Goal: Information Seeking & Learning: Learn about a topic

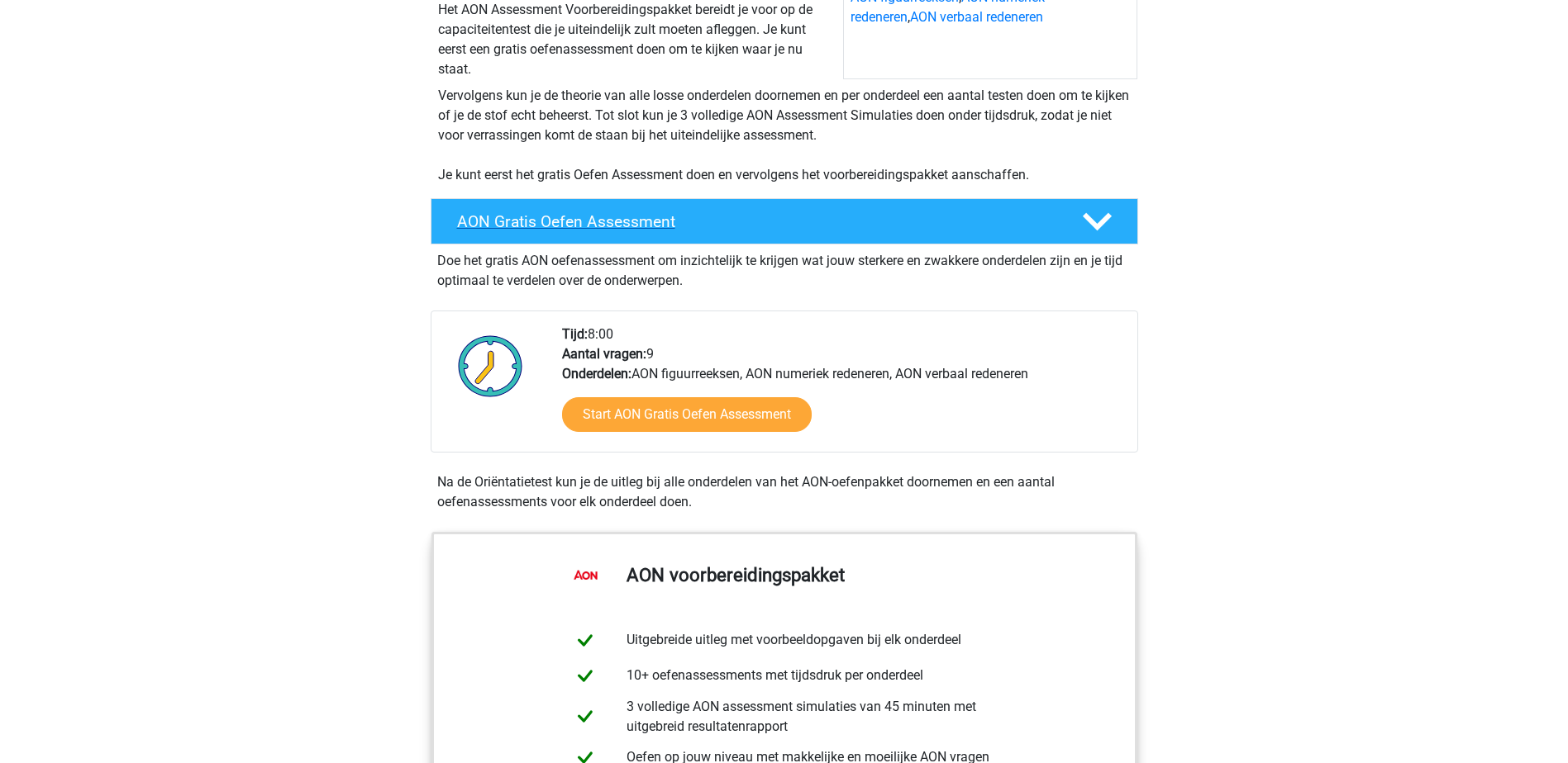
scroll to position [248, 0]
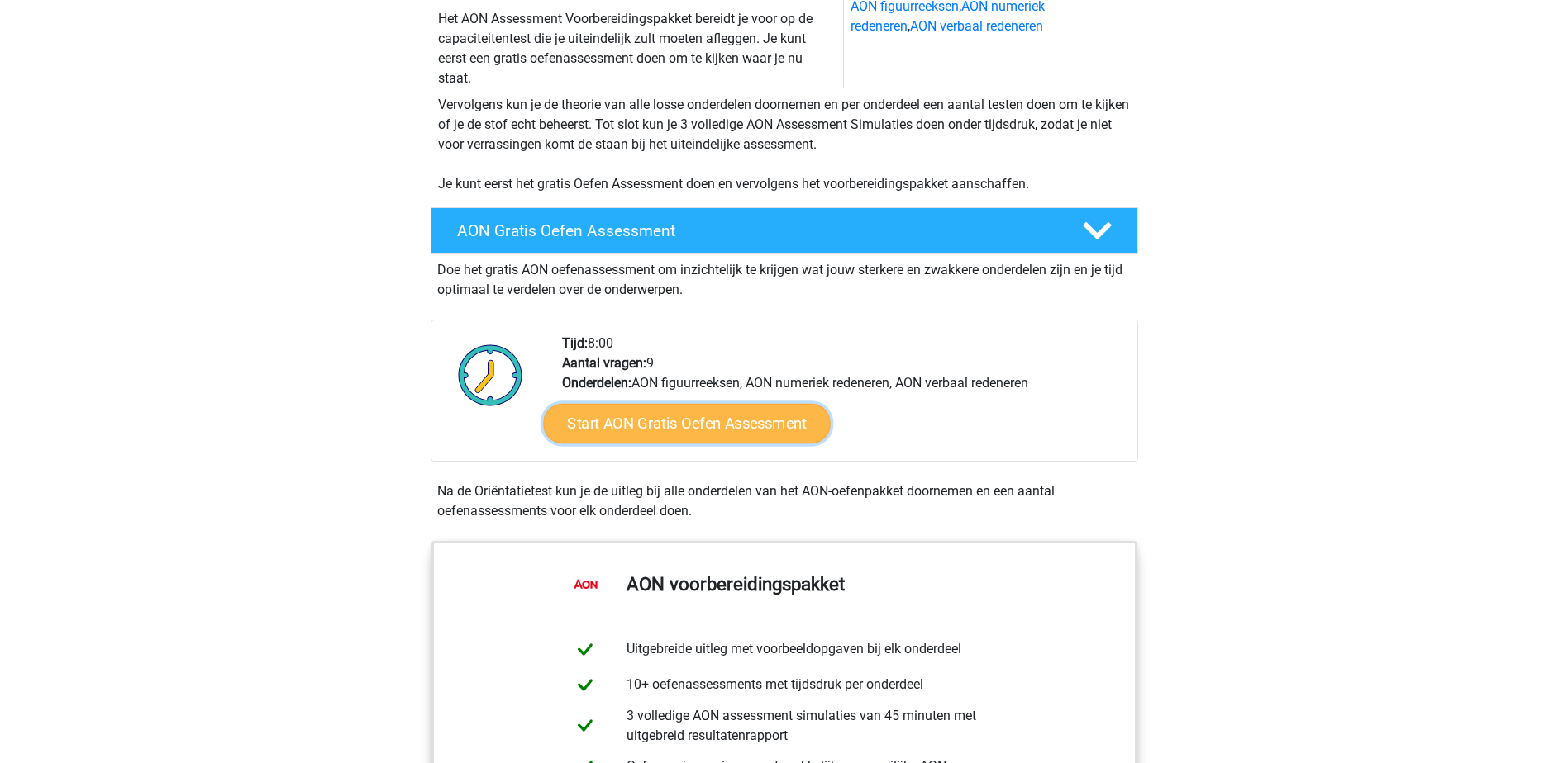
click at [702, 431] on link "Start AON Gratis Oefen Assessment" at bounding box center [687, 423] width 287 height 39
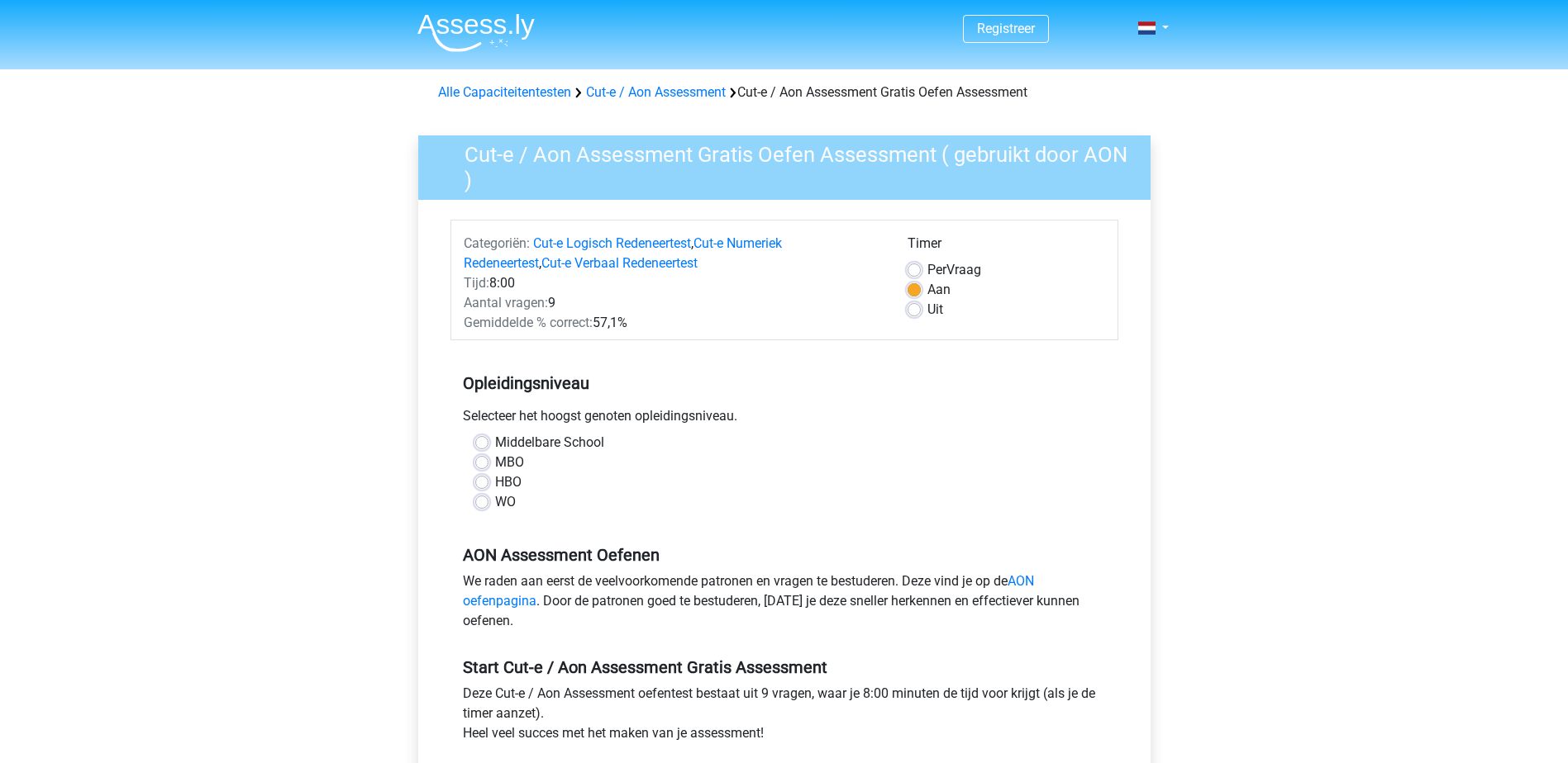
click at [495, 505] on label "WO" at bounding box center [505, 502] width 21 height 20
click at [483, 505] on input "WO" at bounding box center [482, 500] width 13 height 17
radio input "true"
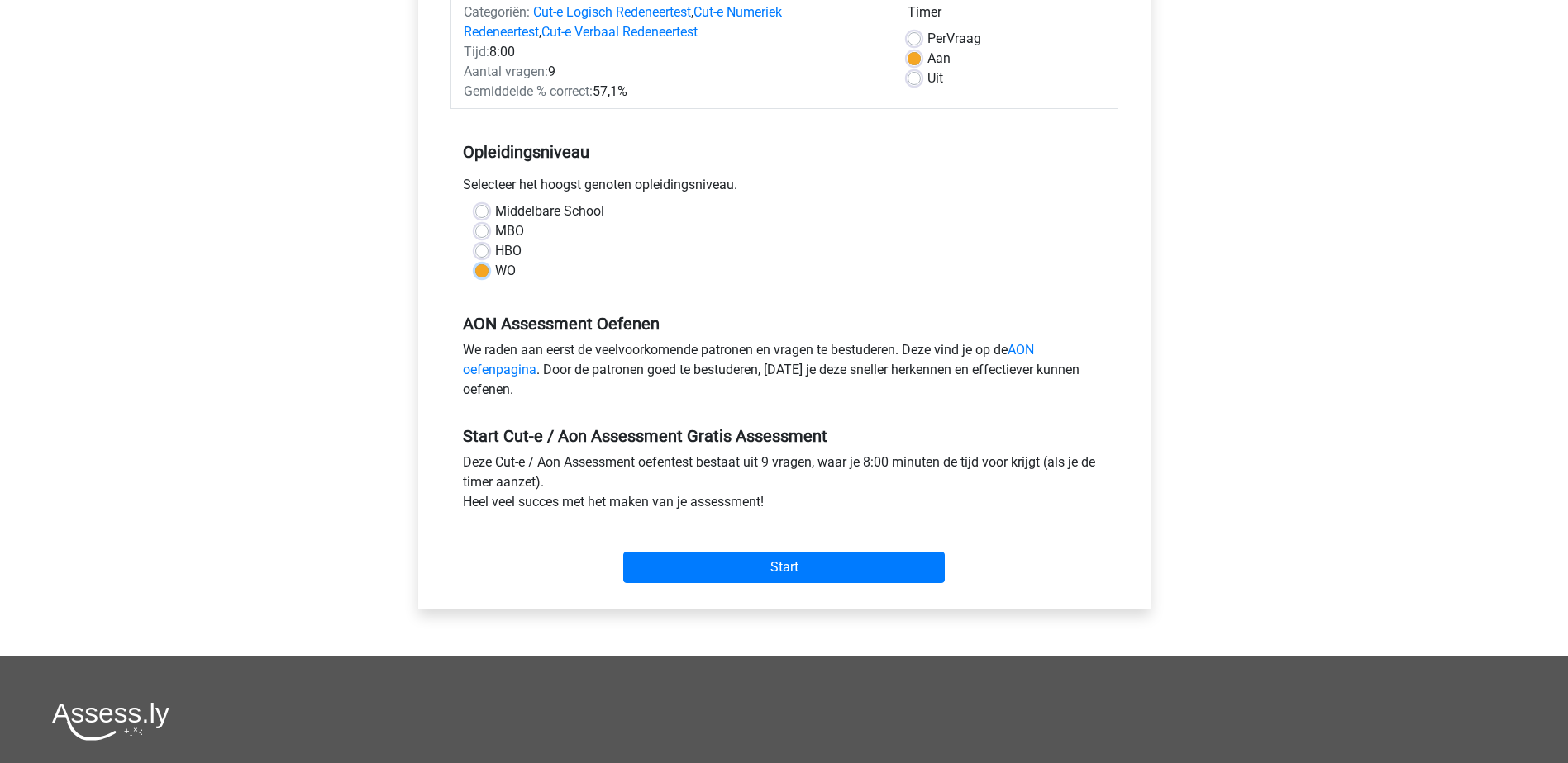
scroll to position [331, 0]
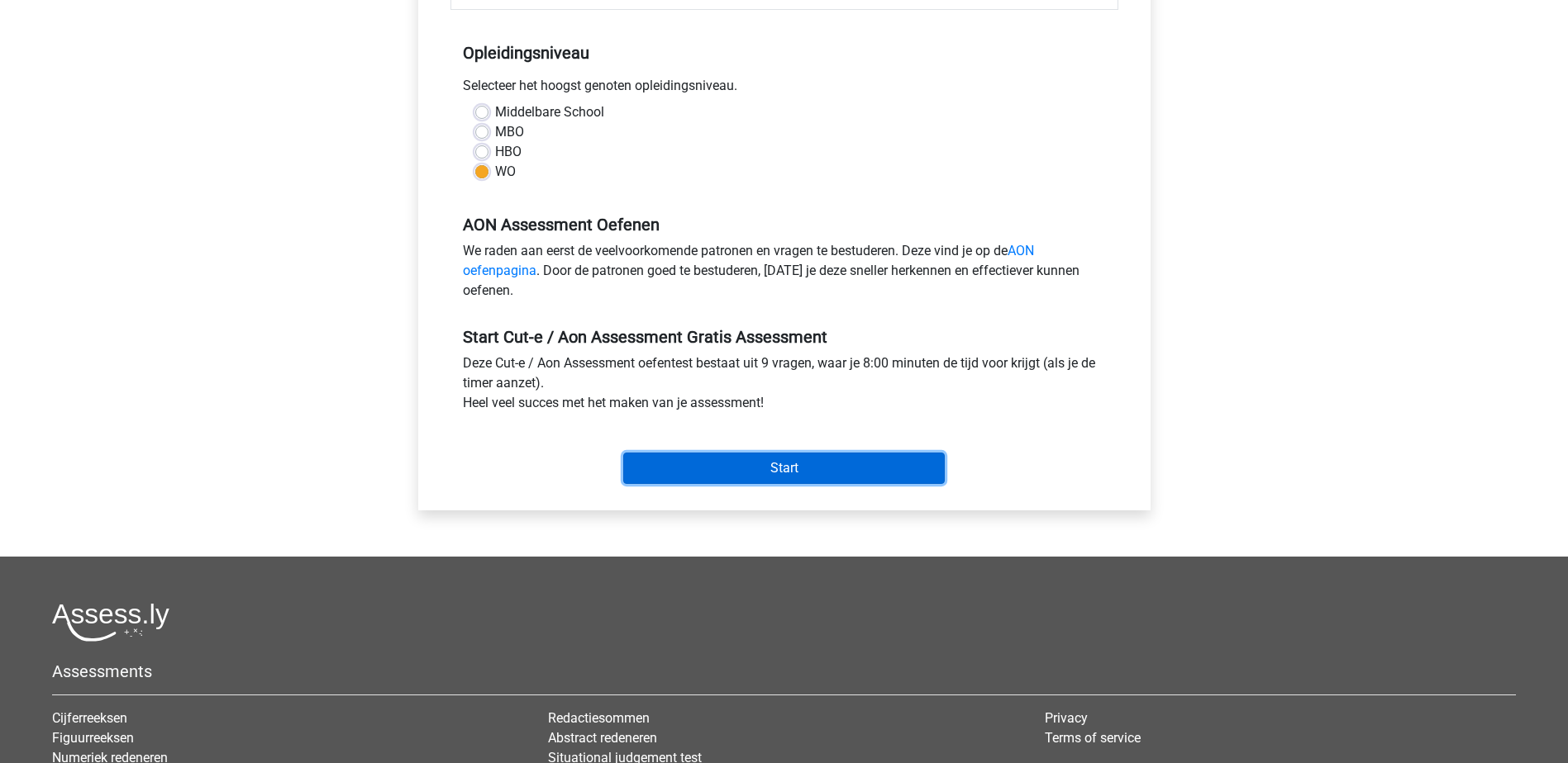
click at [799, 467] on input "Start" at bounding box center [784, 468] width 322 height 31
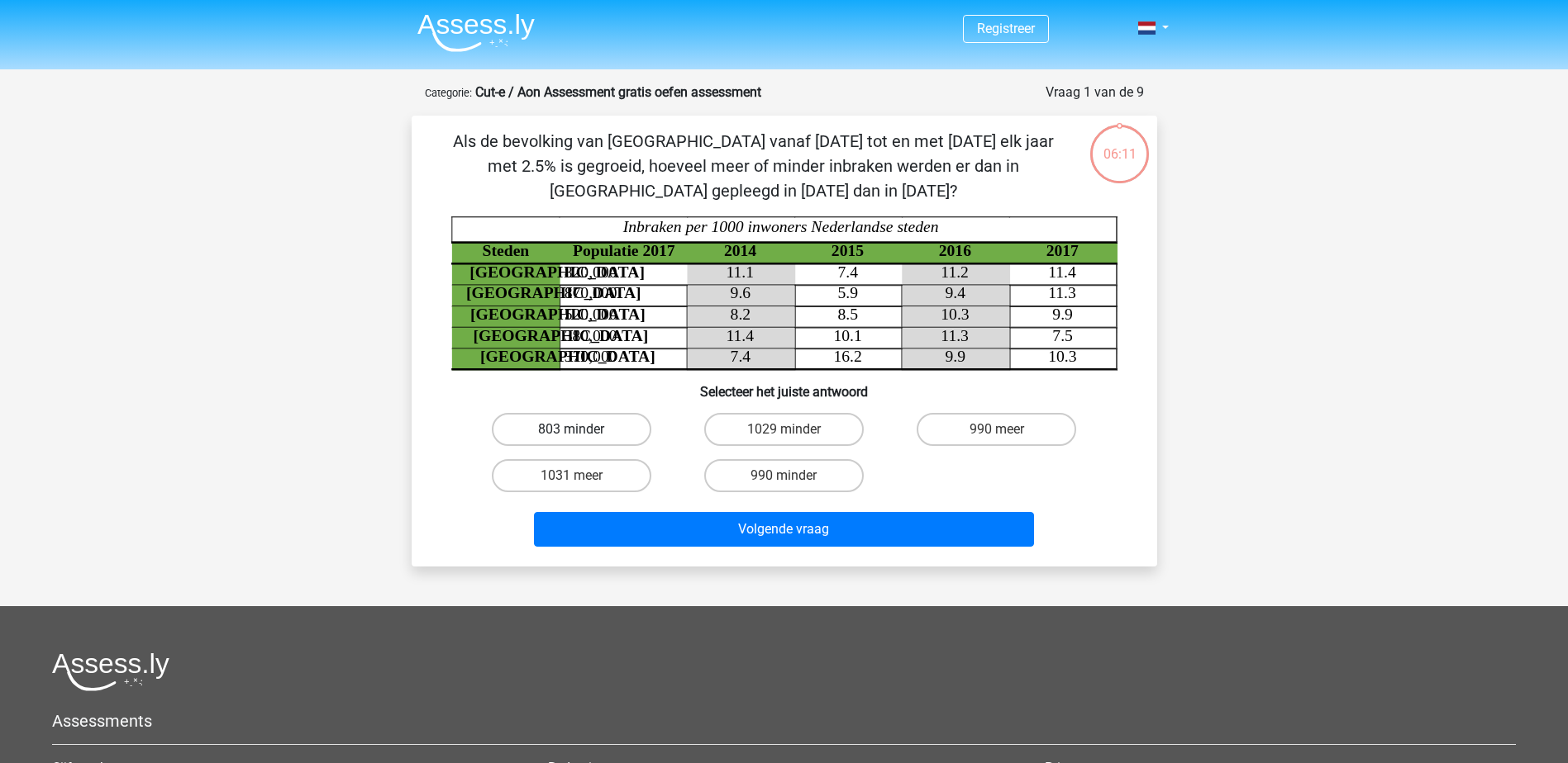
click at [611, 421] on label "803 minder" at bounding box center [572, 429] width 160 height 33
click at [582, 430] on input "803 minder" at bounding box center [577, 435] width 11 height 11
radio input "true"
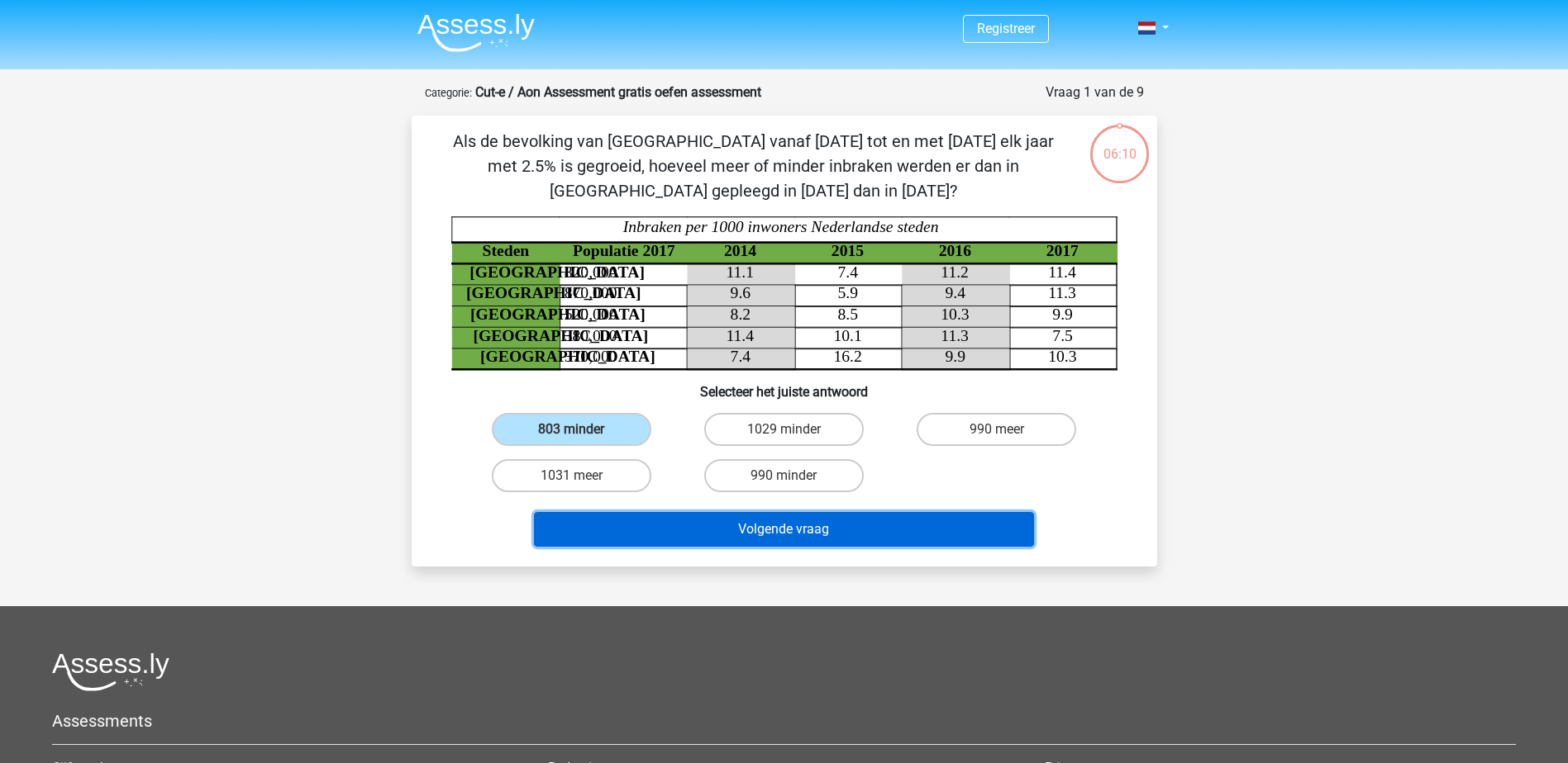
click at [795, 527] on button "Volgende vraag" at bounding box center [784, 529] width 500 height 35
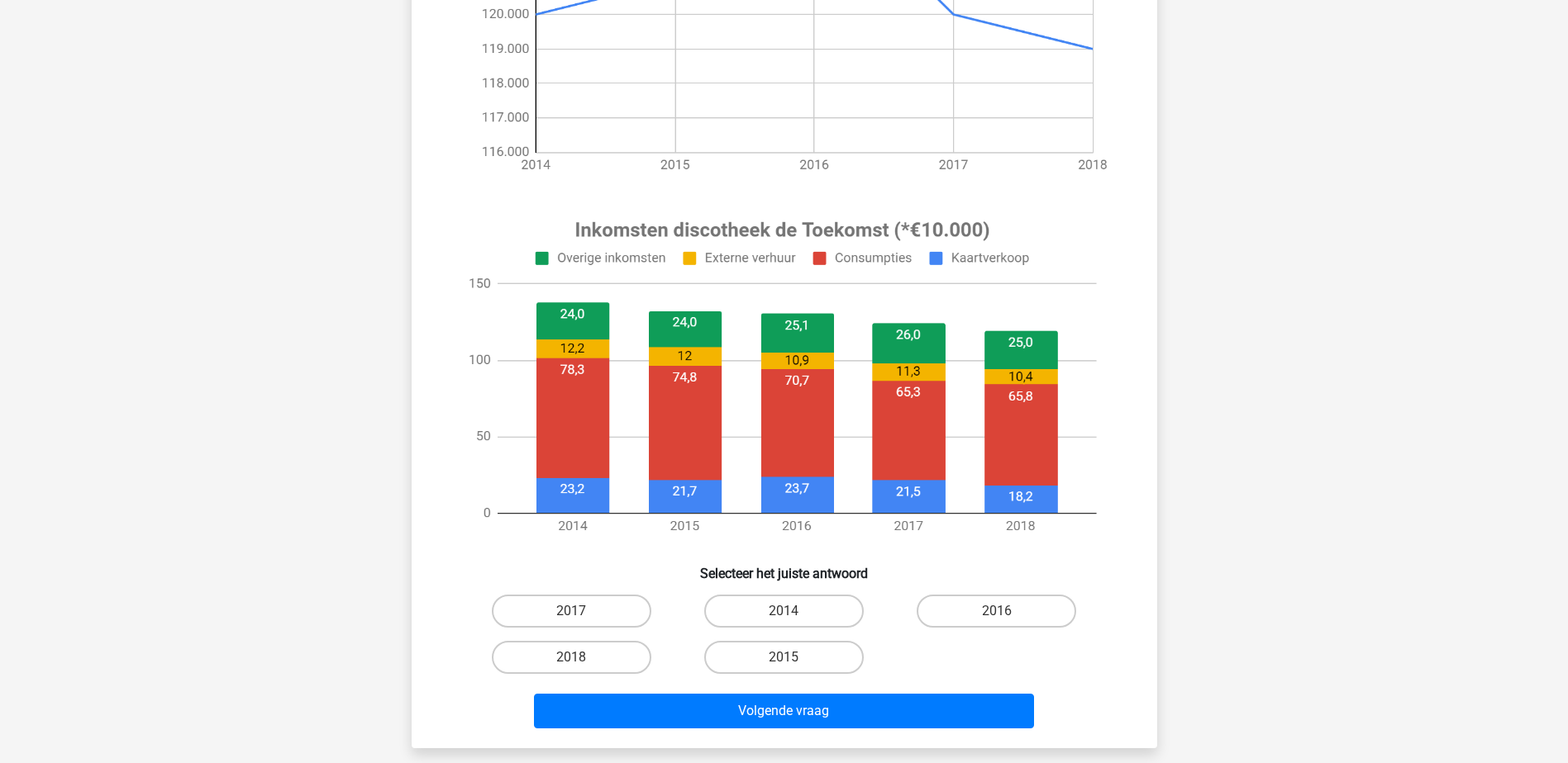
scroll to position [413, 0]
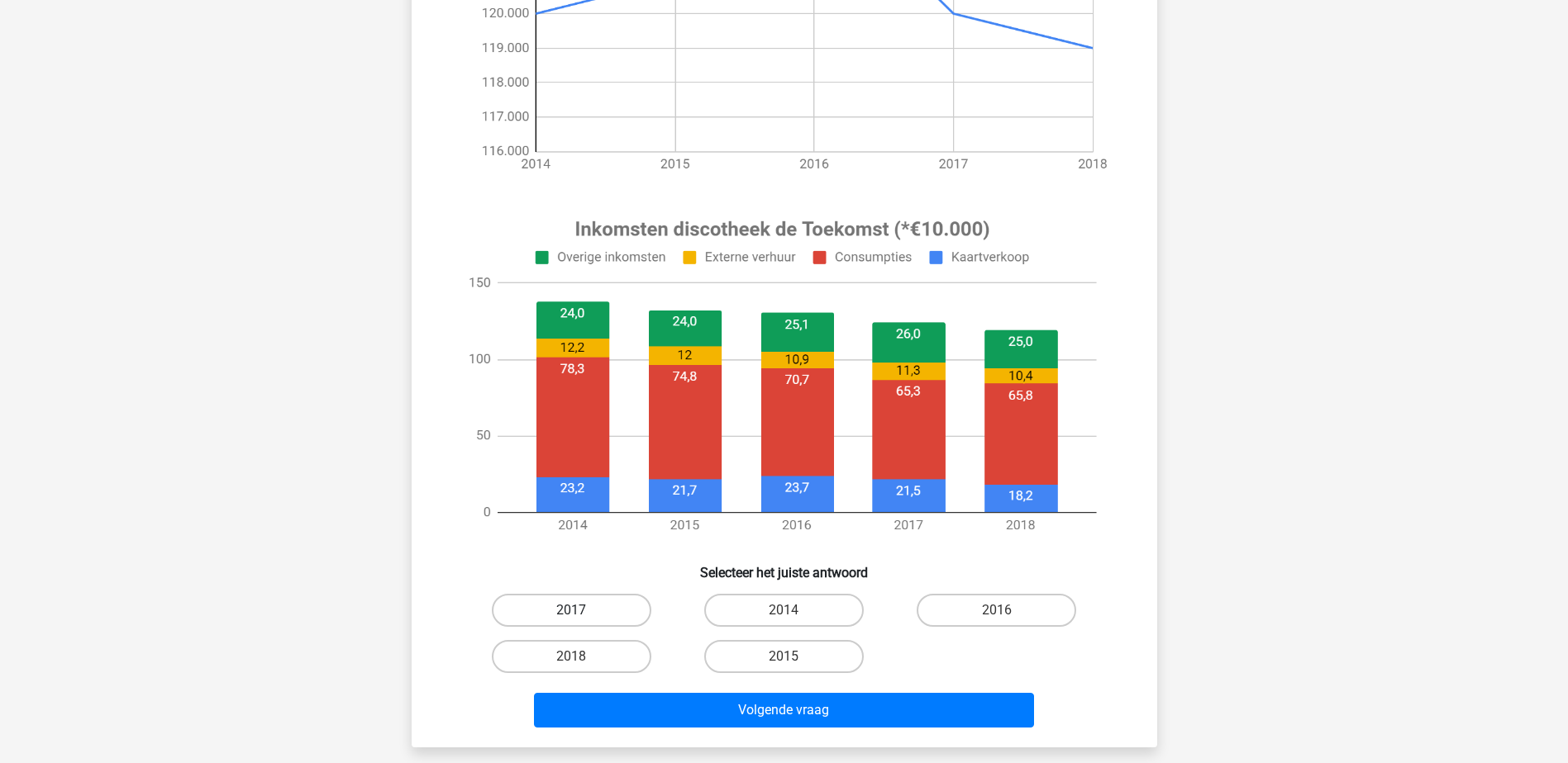
click at [584, 611] on label "2017" at bounding box center [572, 610] width 160 height 33
click at [582, 611] on input "2017" at bounding box center [577, 616] width 11 height 11
radio input "true"
click at [832, 612] on label "2014" at bounding box center [784, 610] width 160 height 33
click at [795, 612] on input "2014" at bounding box center [789, 616] width 11 height 11
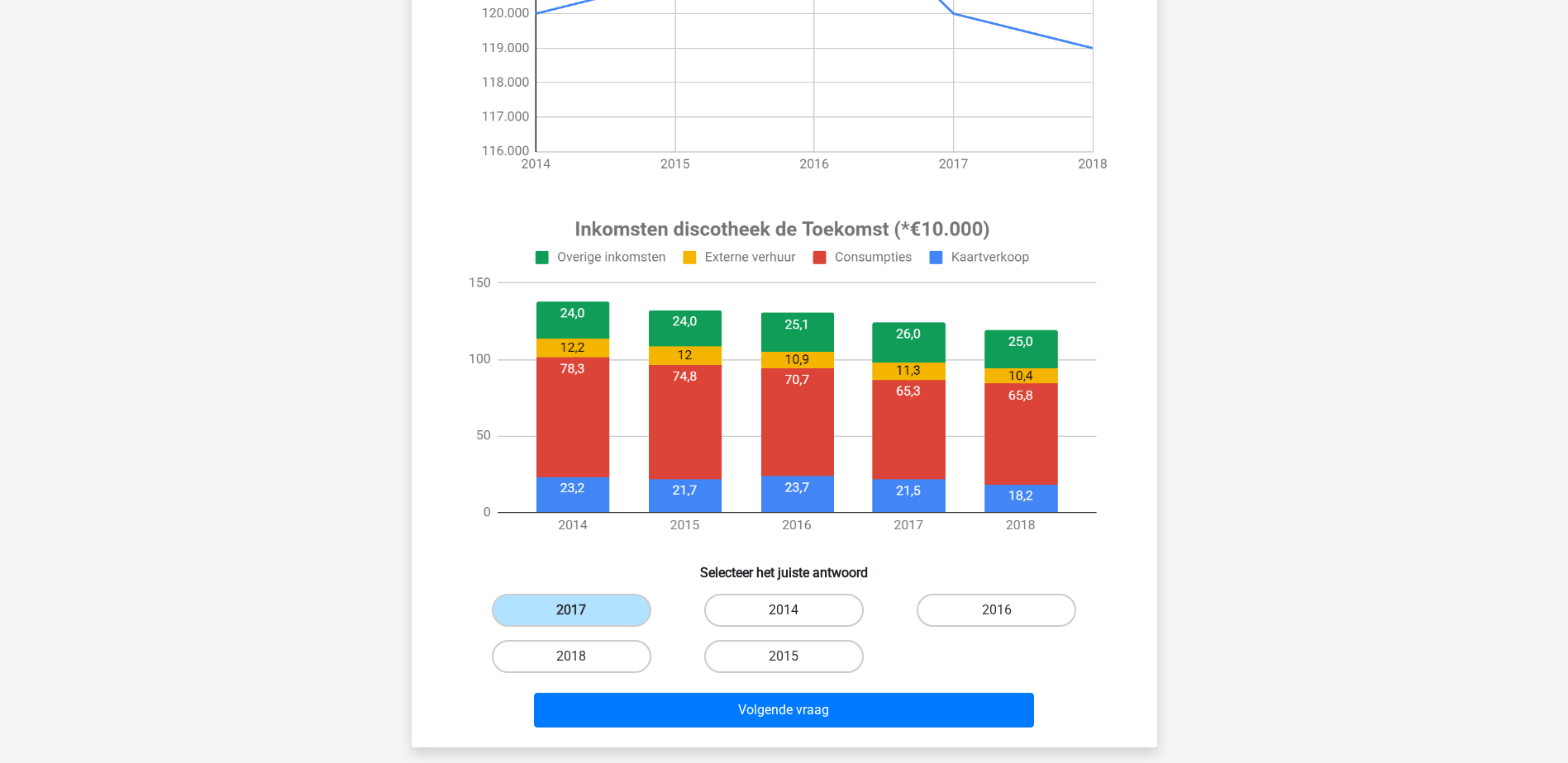
radio input "true"
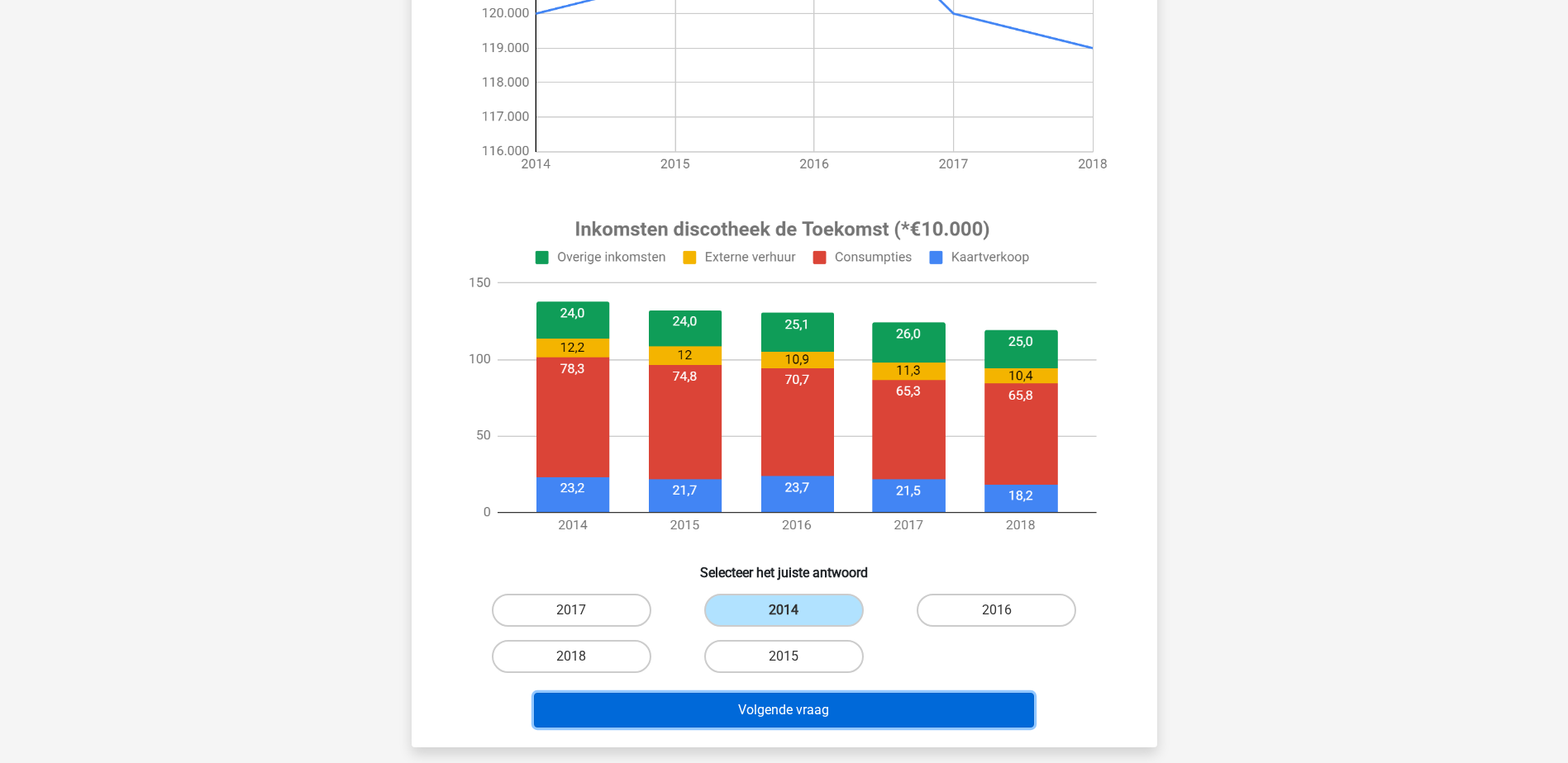
click at [858, 718] on button "Volgende vraag" at bounding box center [784, 710] width 500 height 35
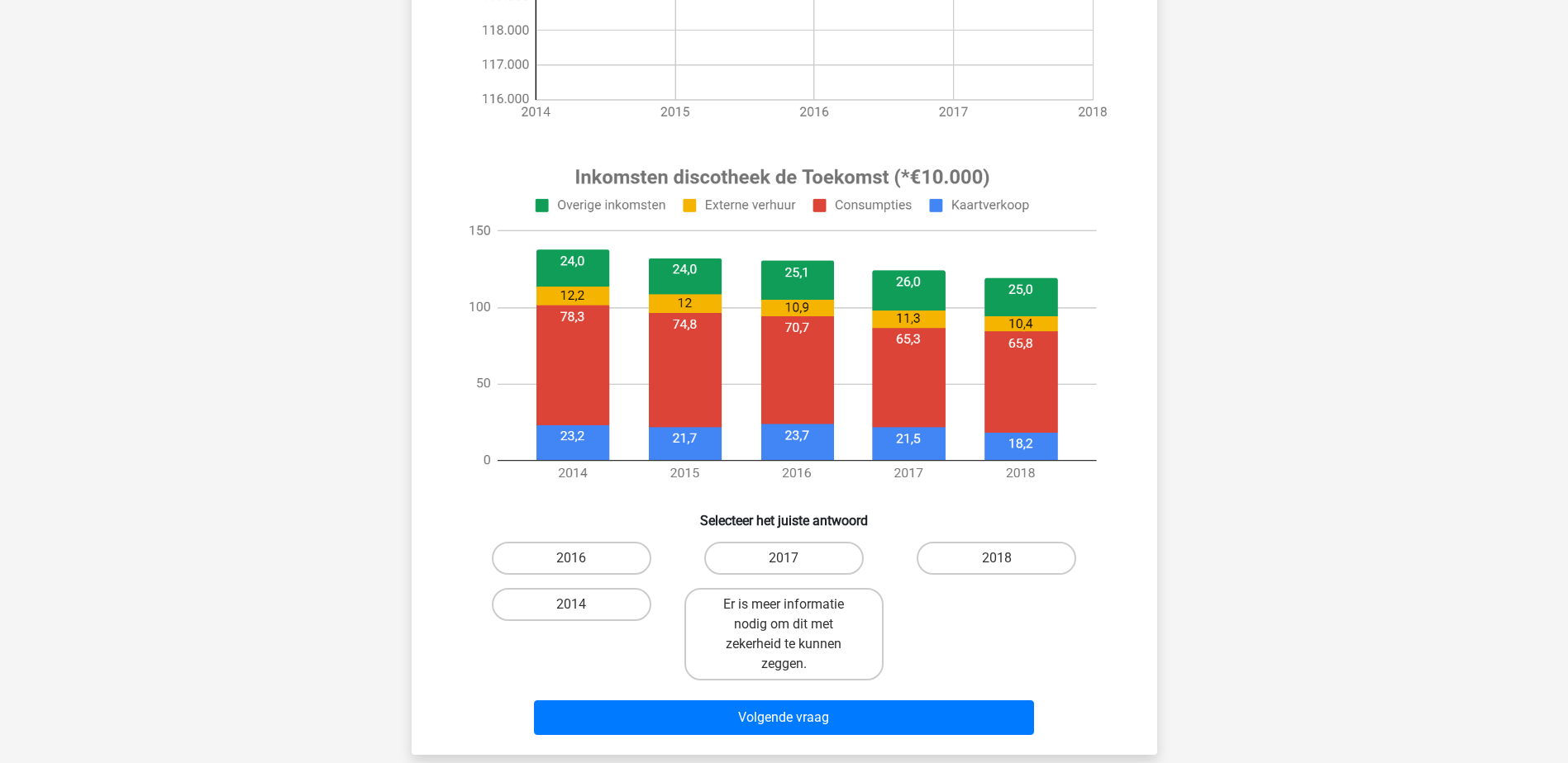
scroll to position [496, 0]
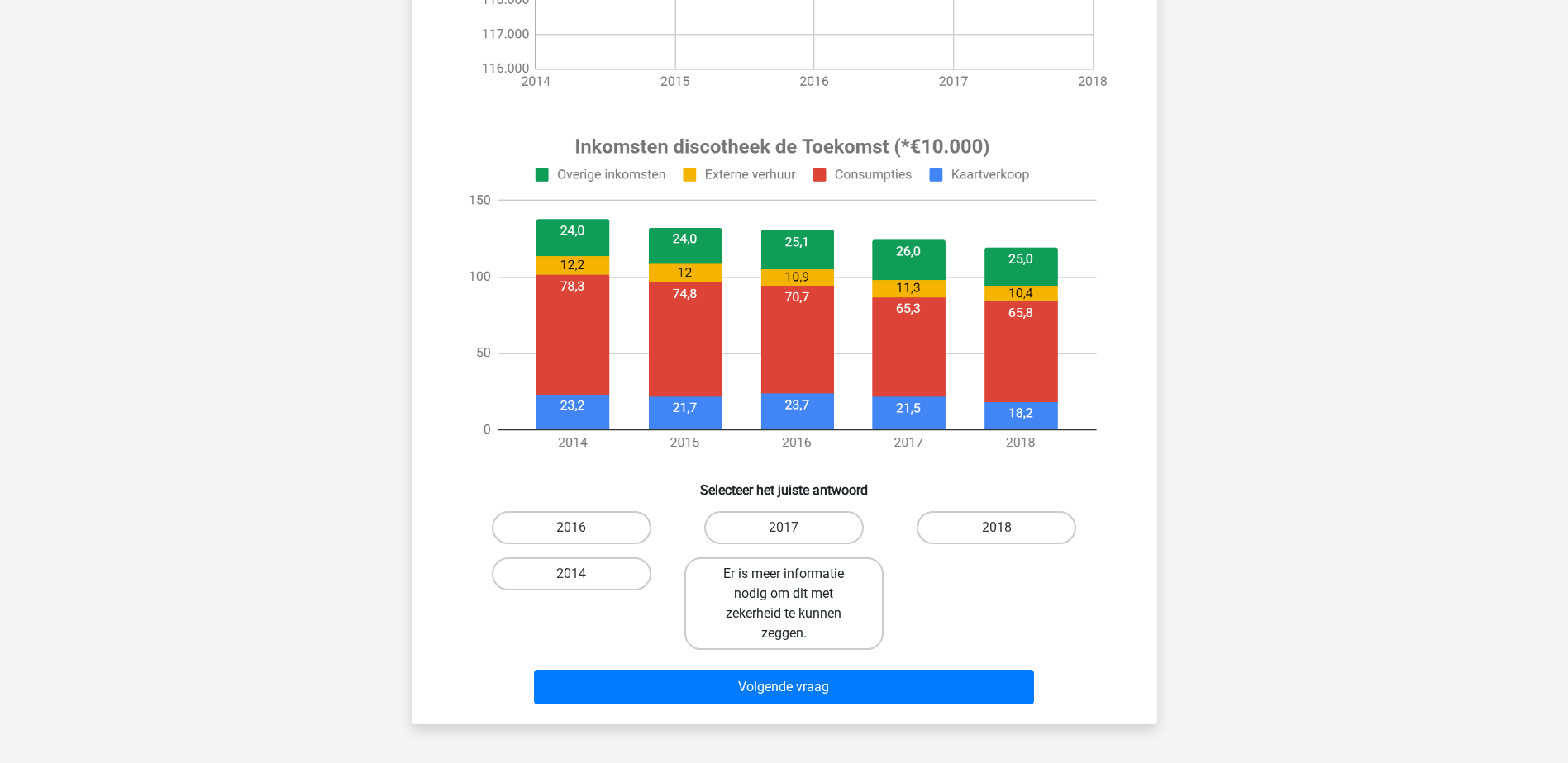
click at [797, 605] on label "Er is meer informatie nodig om dit met zekerheid te kunnen zeggen." at bounding box center [784, 604] width 199 height 93
click at [795, 585] on input "Er is meer informatie nodig om dit met zekerheid te kunnen zeggen." at bounding box center [789, 579] width 11 height 11
radio input "true"
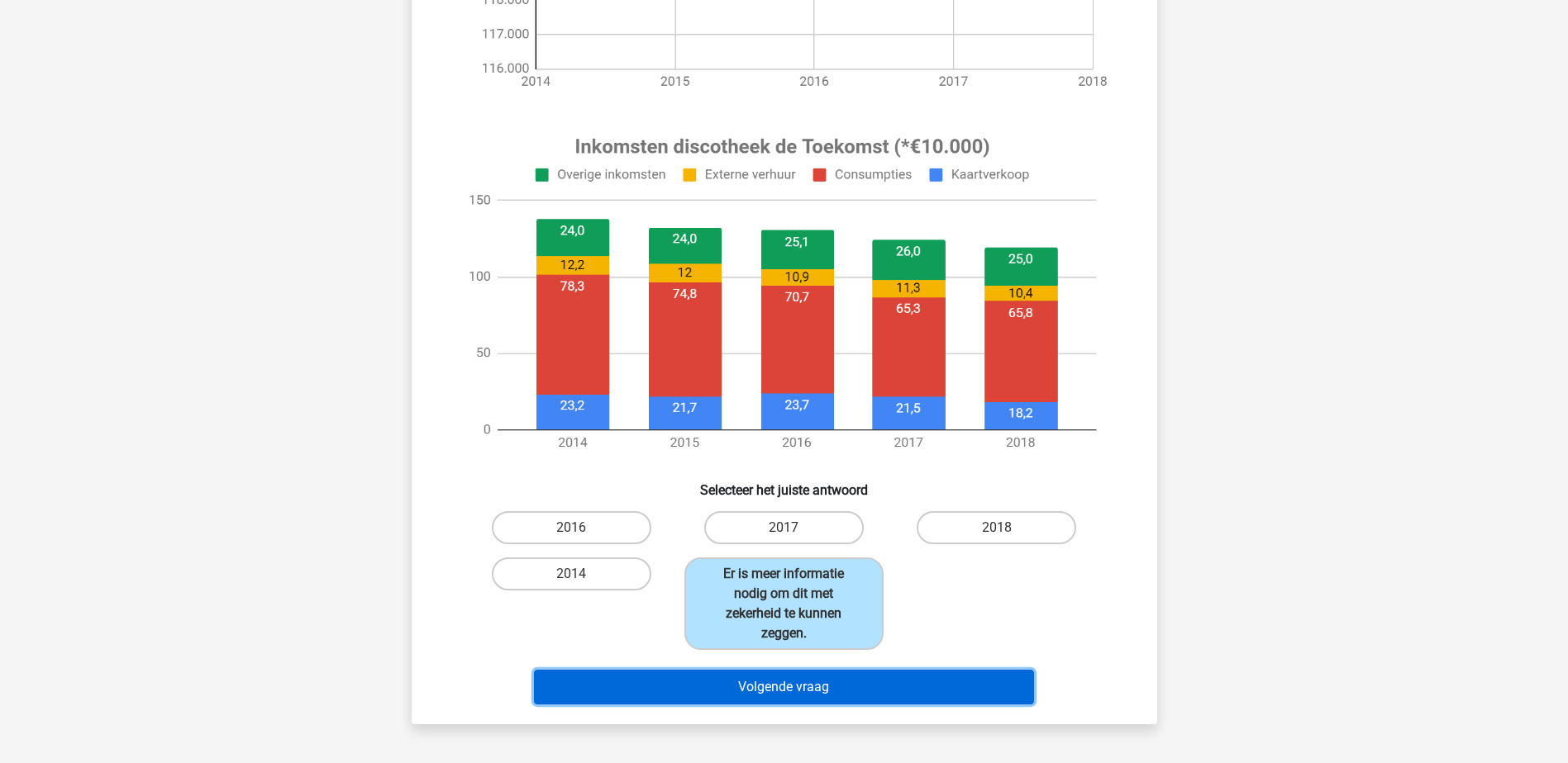
click at [876, 697] on button "Volgende vraag" at bounding box center [784, 687] width 500 height 35
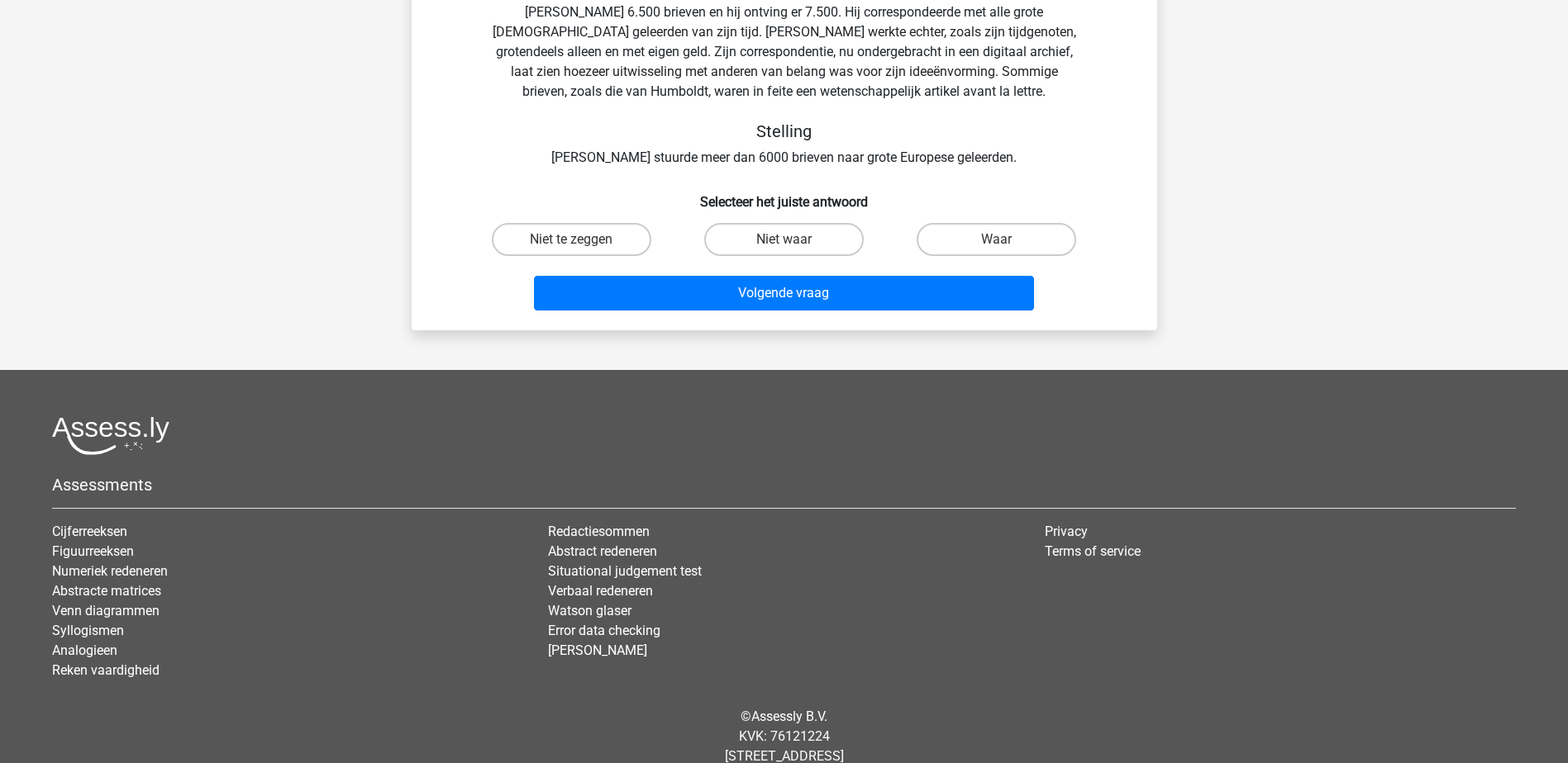
scroll to position [83, 0]
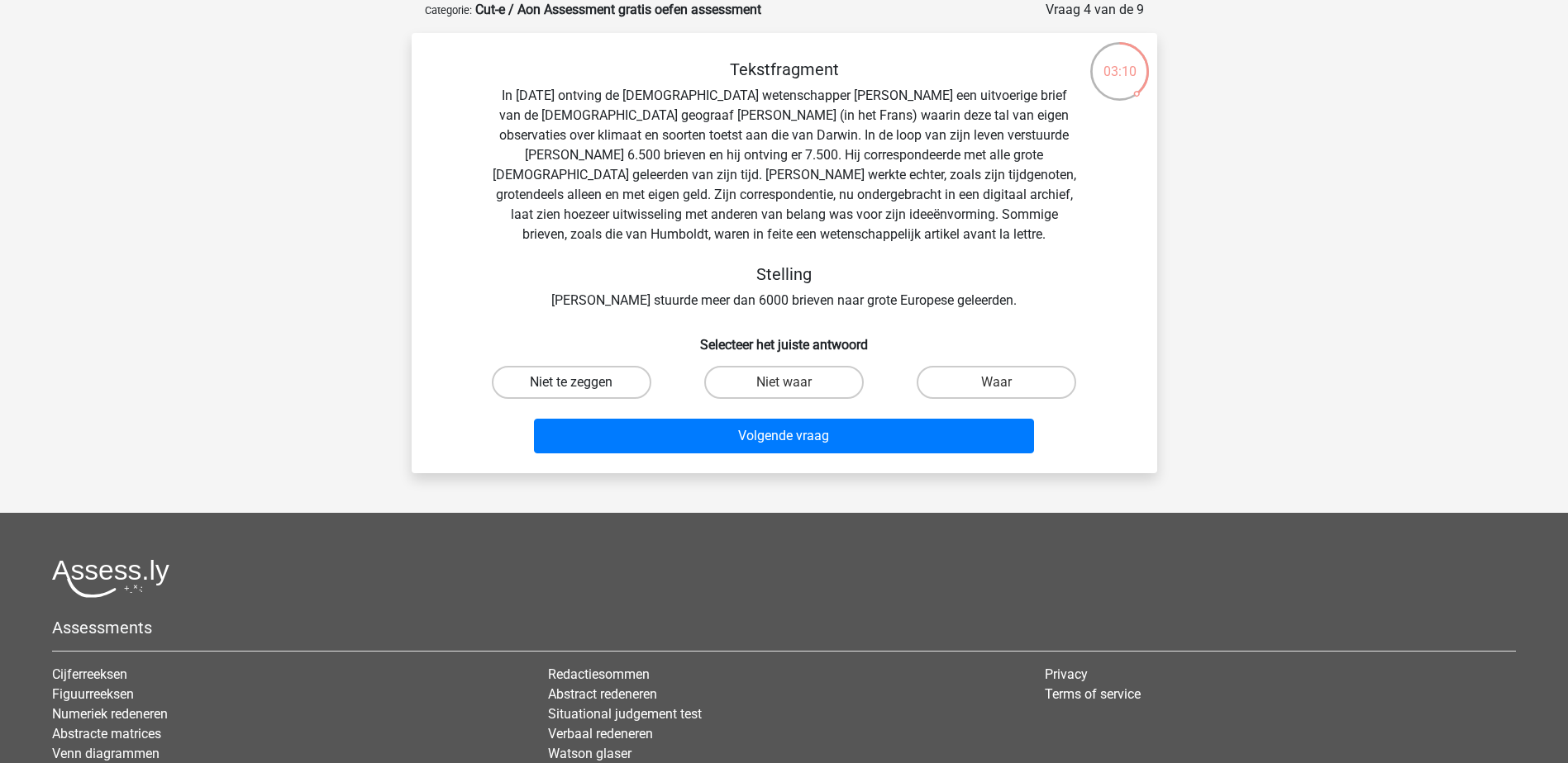
click at [594, 382] on label "Niet te zeggen" at bounding box center [572, 382] width 160 height 33
click at [582, 382] on input "Niet te zeggen" at bounding box center [577, 388] width 11 height 11
radio input "true"
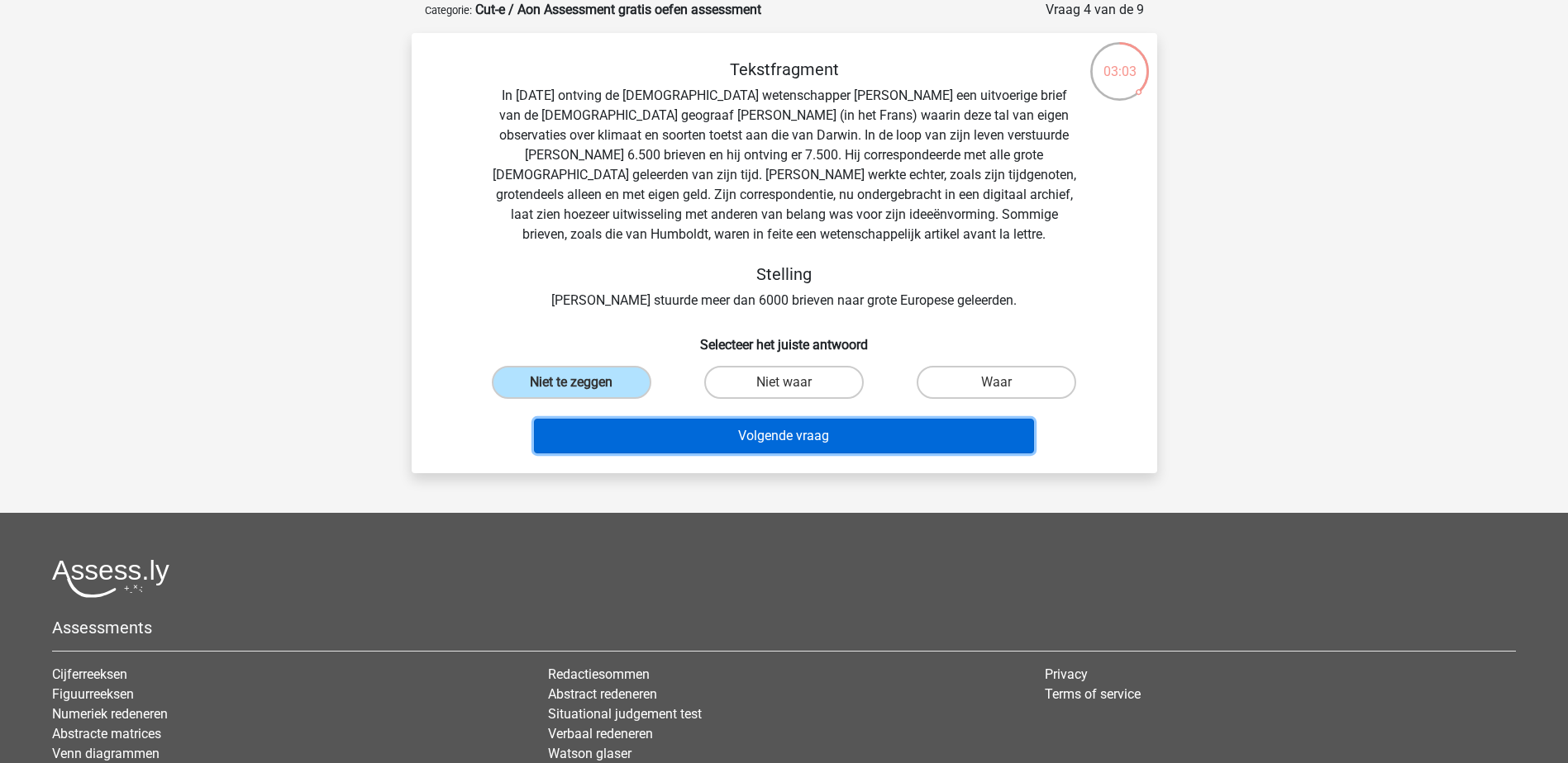
click at [781, 442] on button "Volgende vraag" at bounding box center [784, 436] width 500 height 35
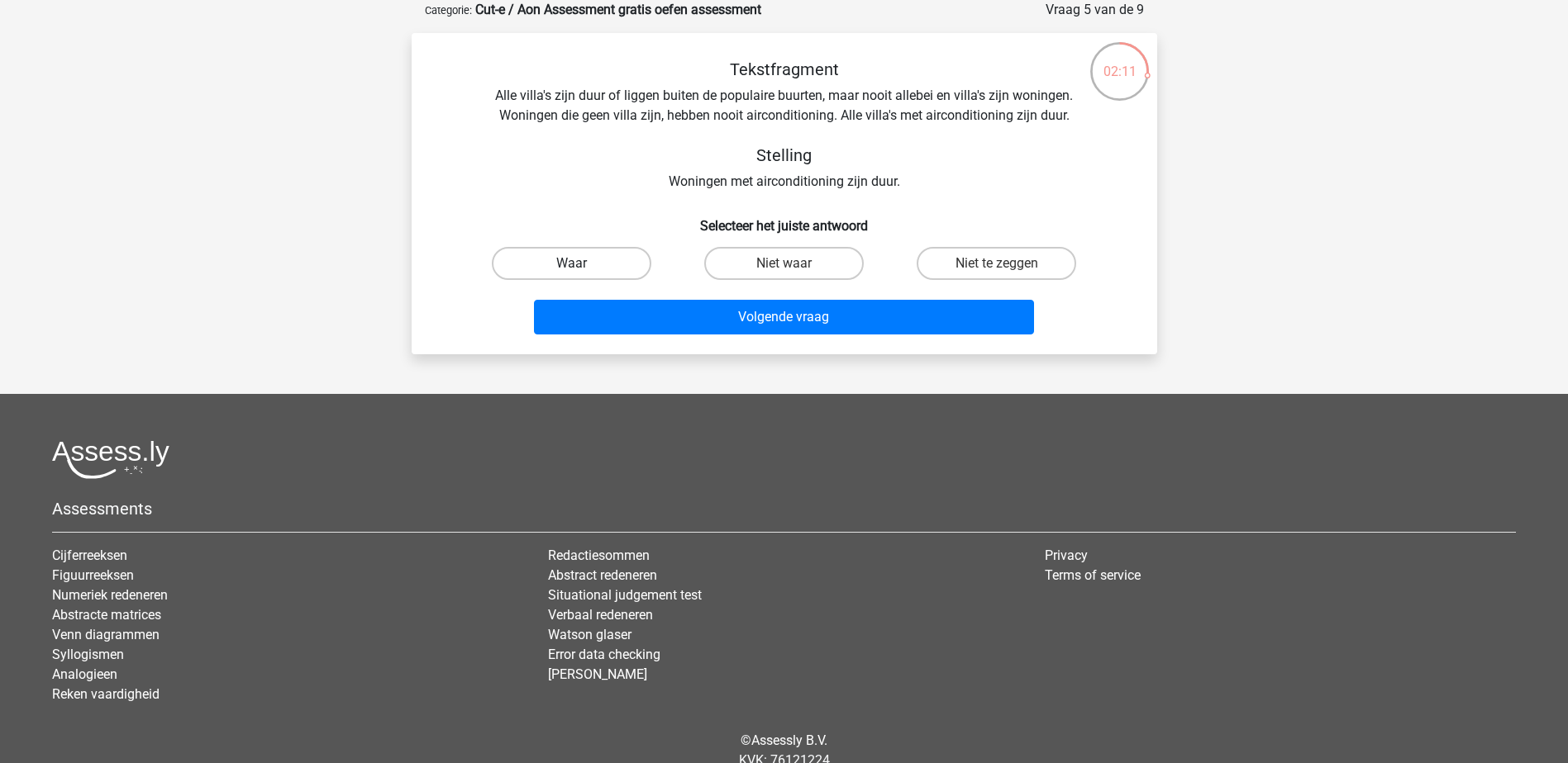
click at [605, 263] on label "Waar" at bounding box center [572, 263] width 160 height 33
click at [582, 264] on input "Waar" at bounding box center [577, 269] width 11 height 11
radio input "true"
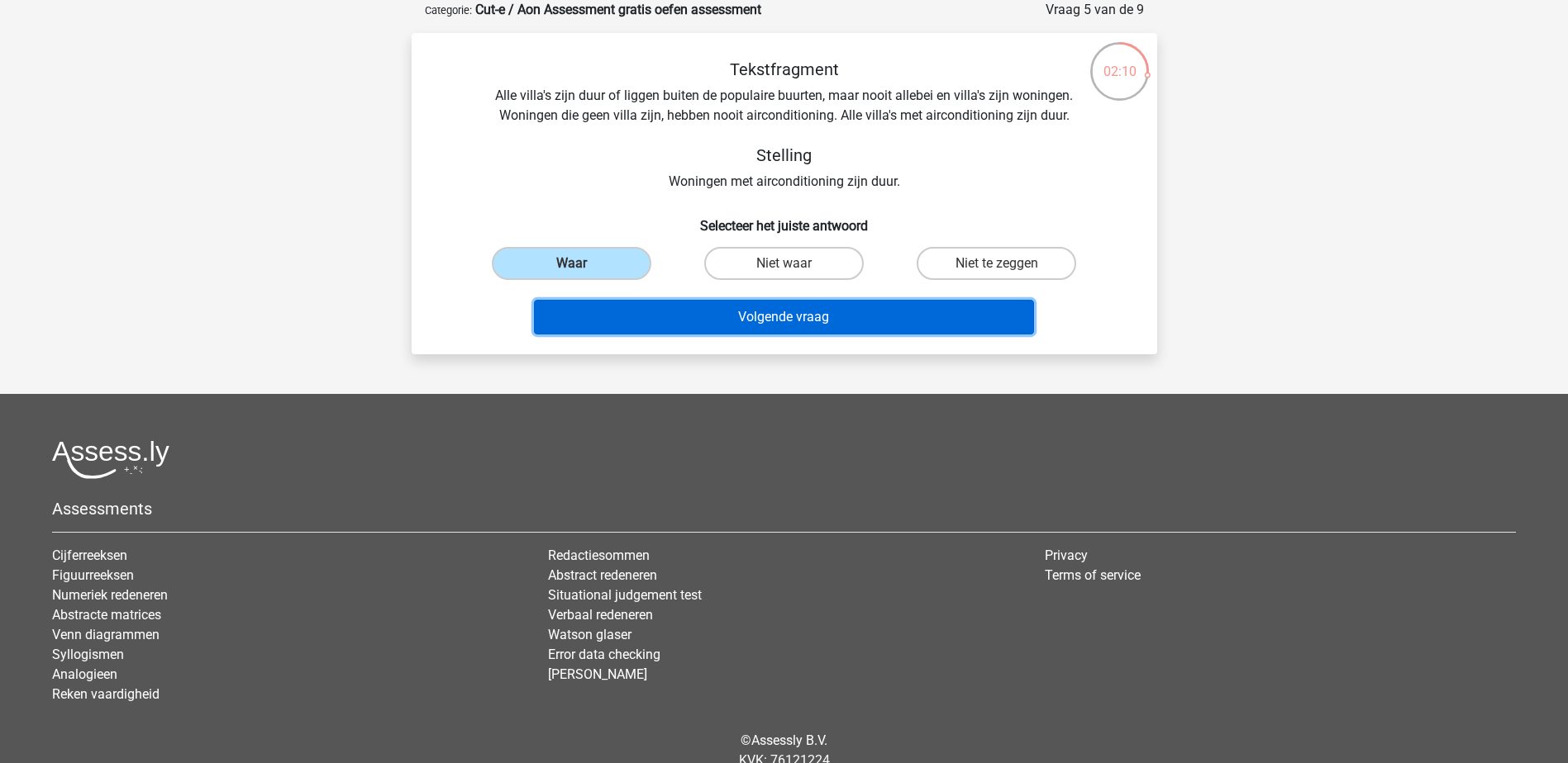
click at [778, 317] on button "Volgende vraag" at bounding box center [784, 316] width 500 height 35
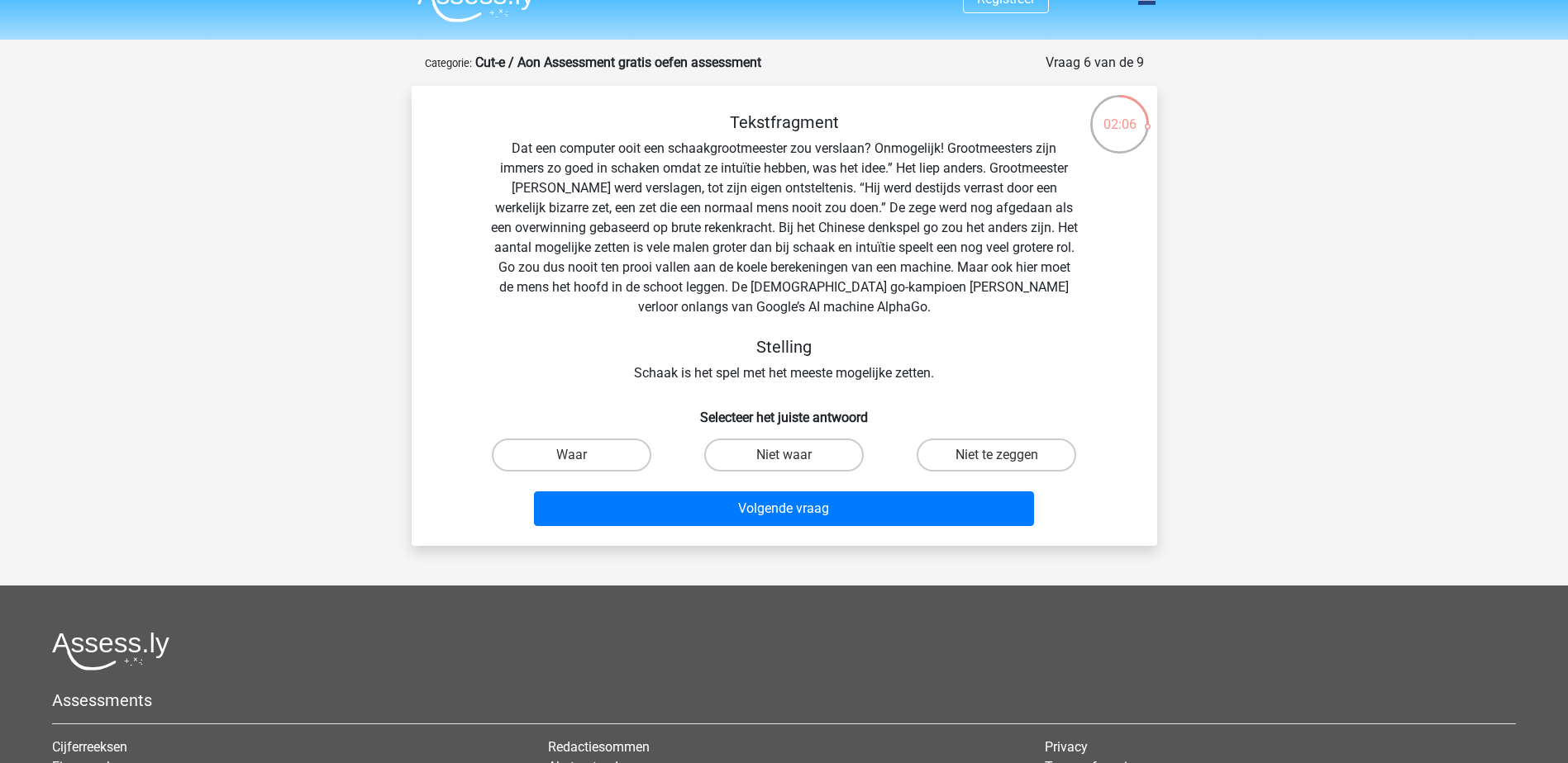
scroll to position [0, 0]
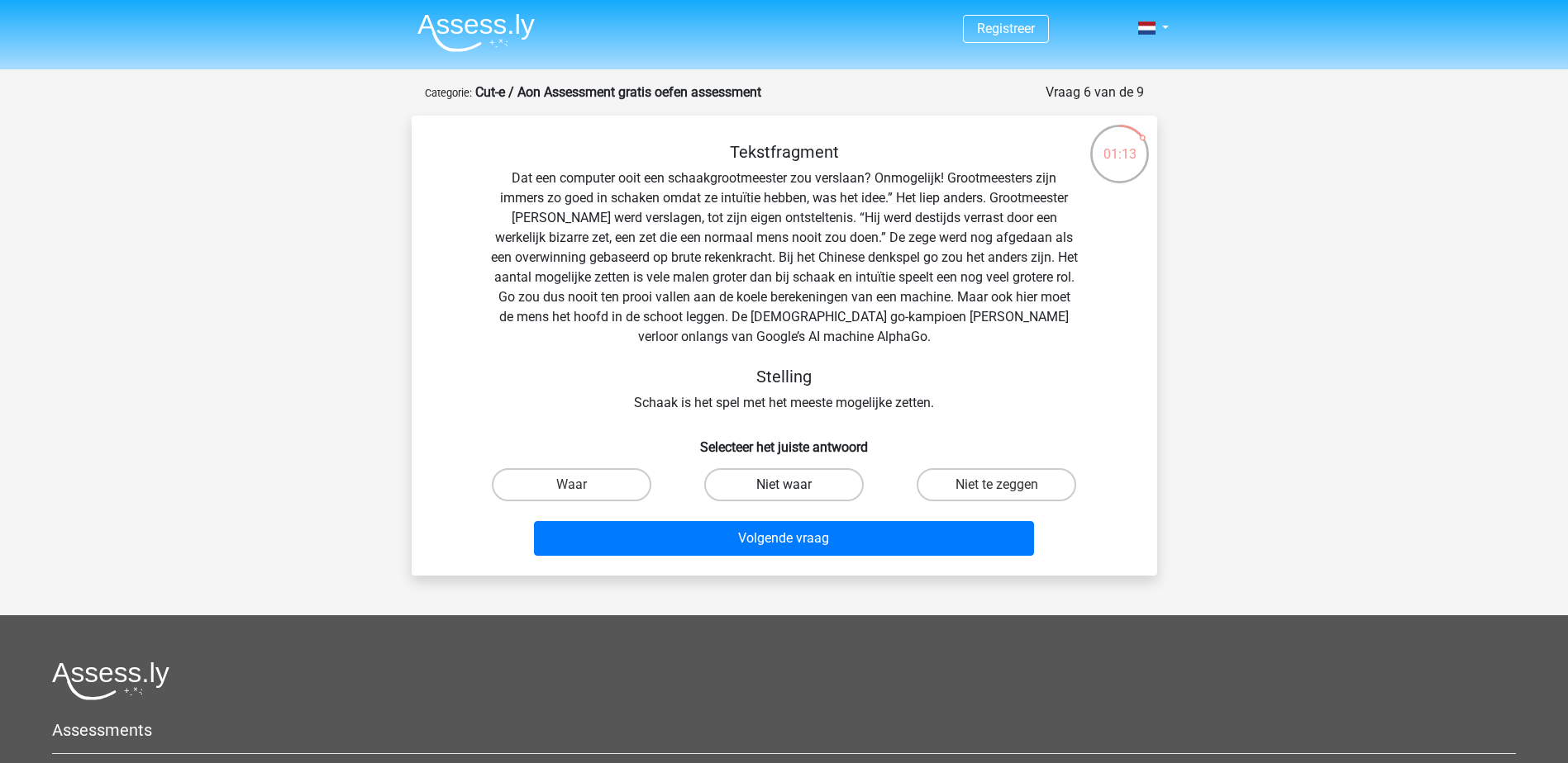
click at [773, 492] on label "Niet waar" at bounding box center [784, 485] width 160 height 33
click at [784, 492] on input "Niet waar" at bounding box center [789, 490] width 11 height 11
radio input "true"
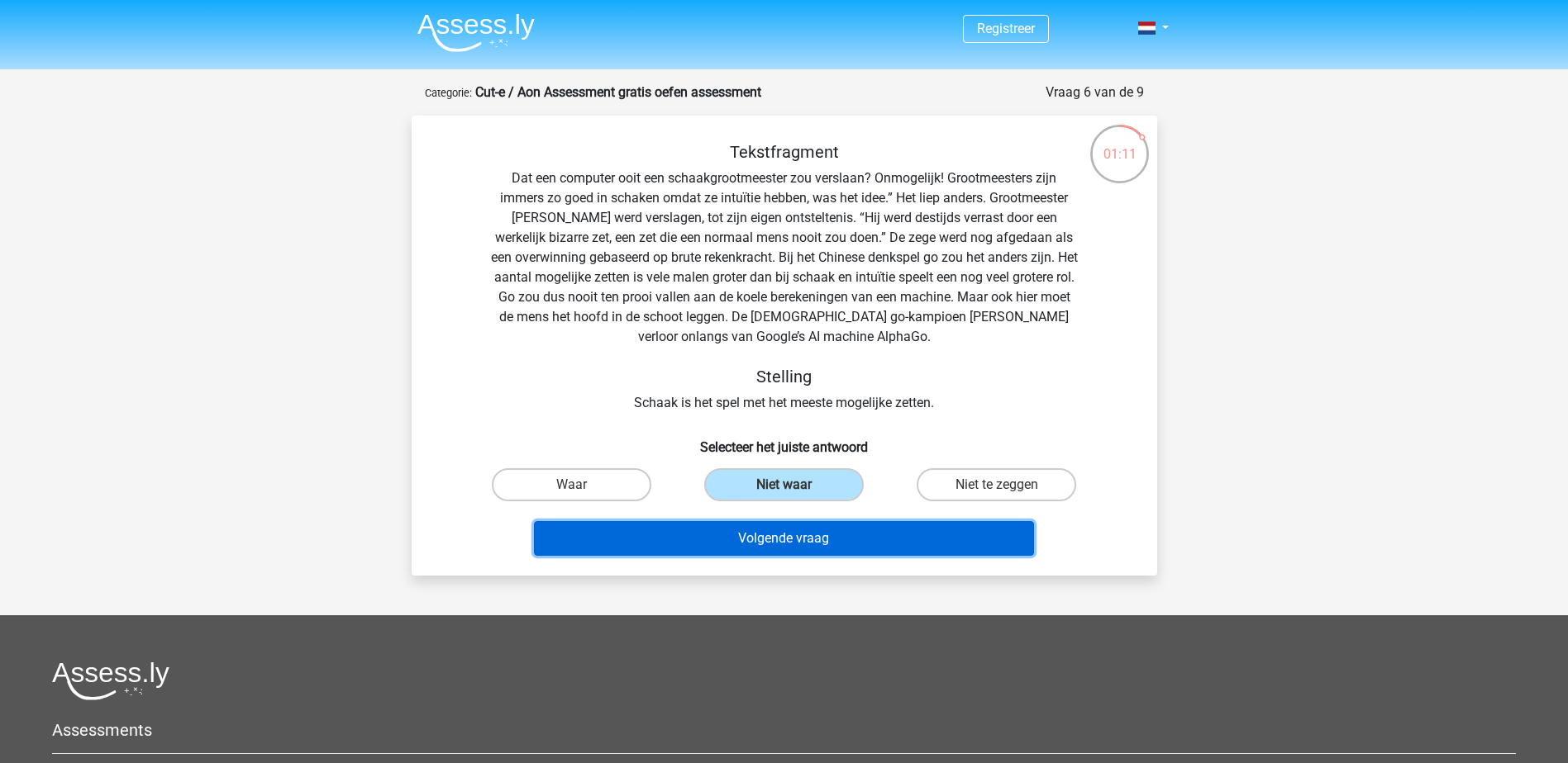
click at [786, 553] on button "Volgende vraag" at bounding box center [784, 538] width 500 height 35
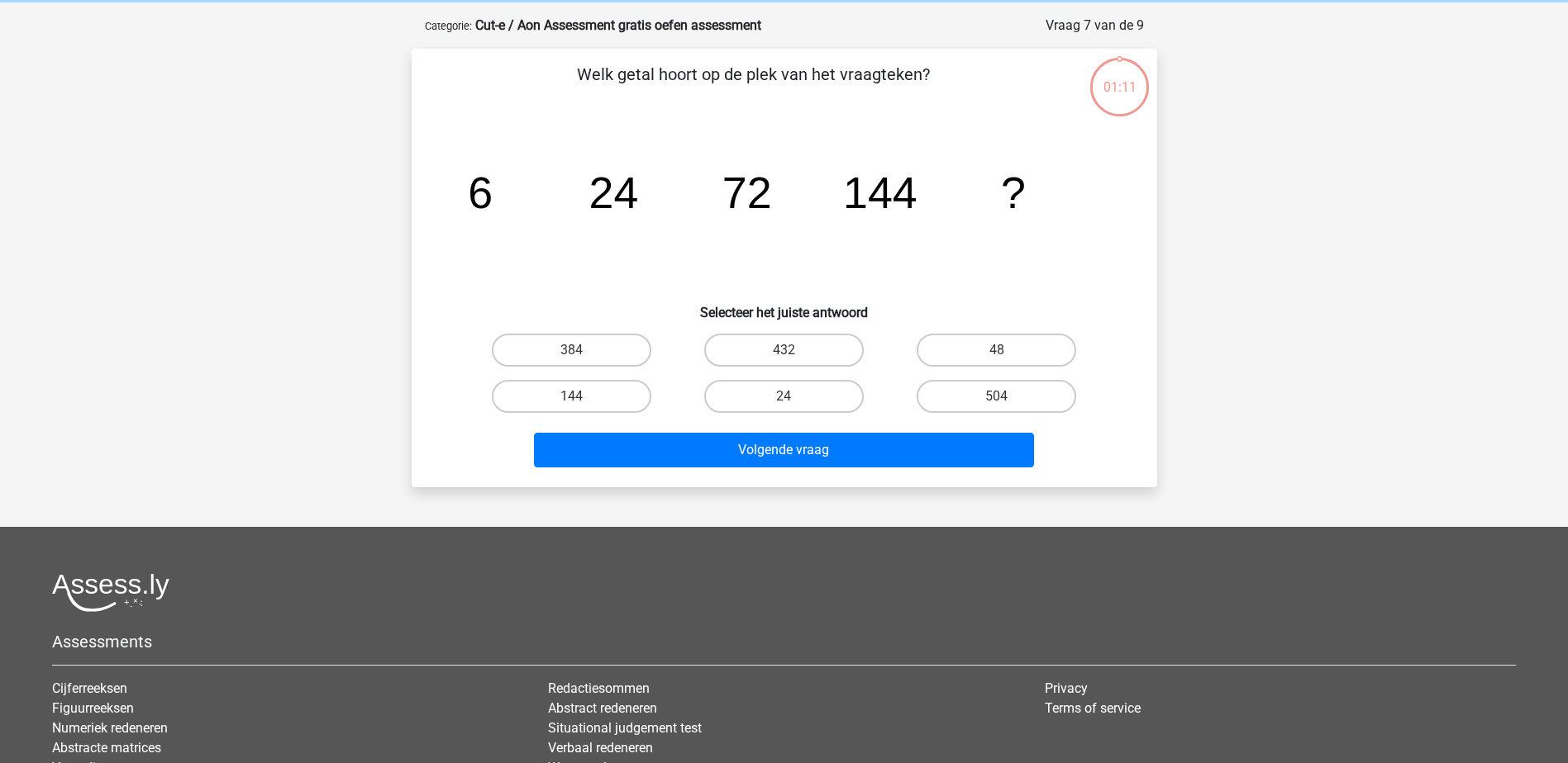
scroll to position [83, 0]
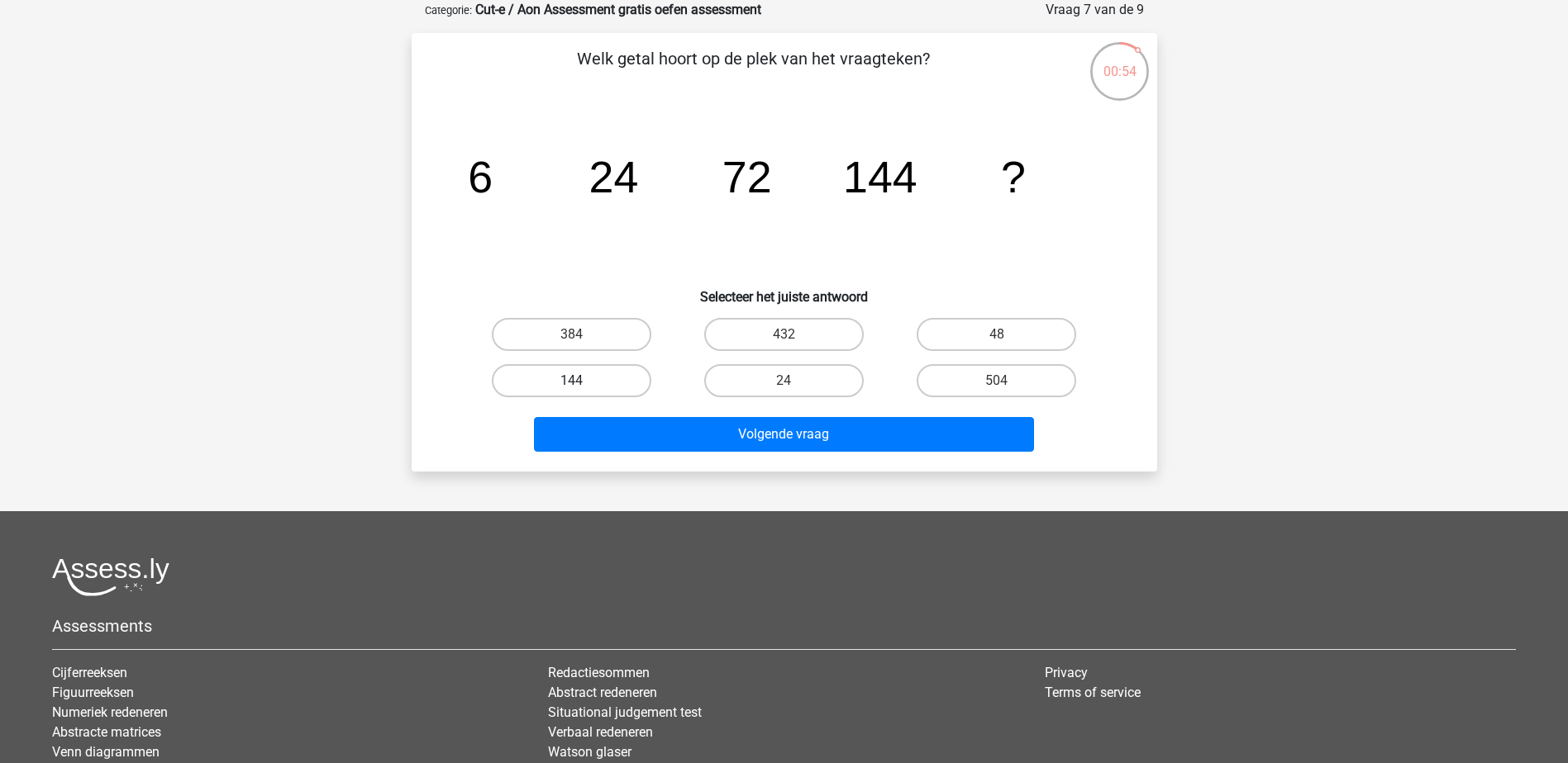
click at [594, 385] on label "144" at bounding box center [572, 381] width 160 height 33
click at [582, 385] on input "144" at bounding box center [577, 386] width 11 height 11
radio input "true"
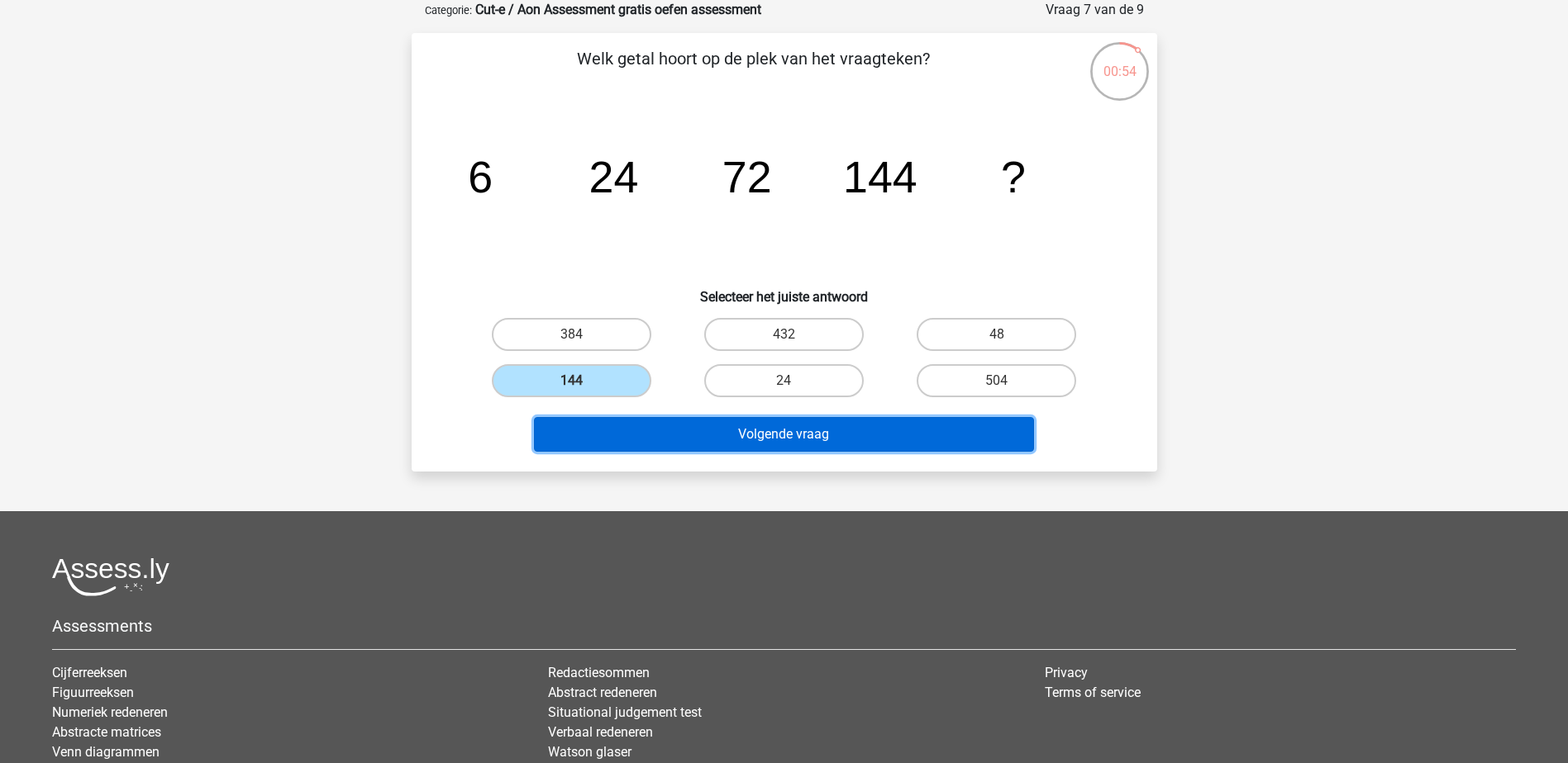
click at [633, 444] on button "Volgende vraag" at bounding box center [784, 434] width 500 height 35
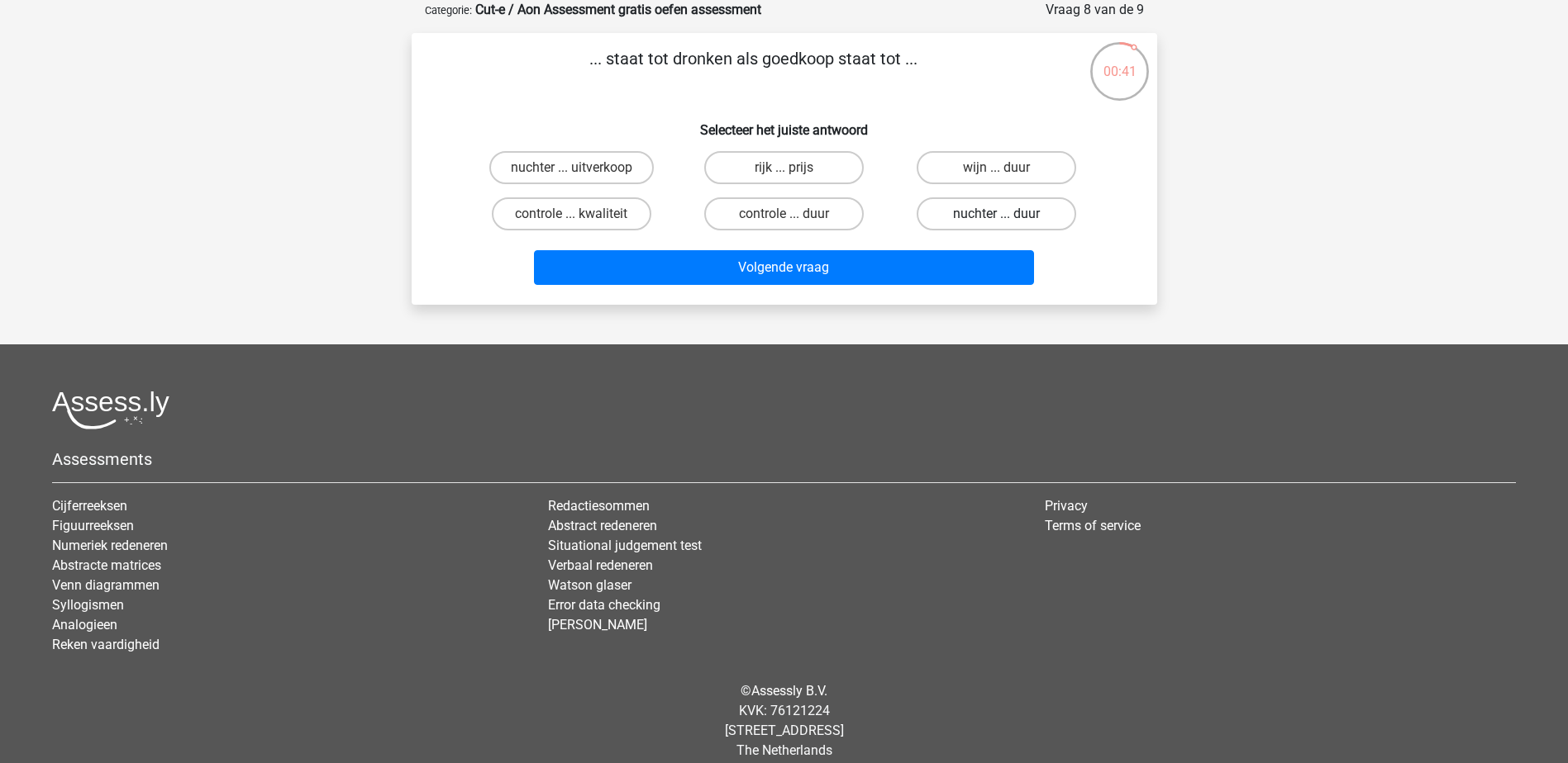
click at [993, 217] on label "nuchter ... duur" at bounding box center [996, 214] width 160 height 33
click at [997, 217] on input "nuchter ... duur" at bounding box center [1003, 219] width 11 height 11
radio input "true"
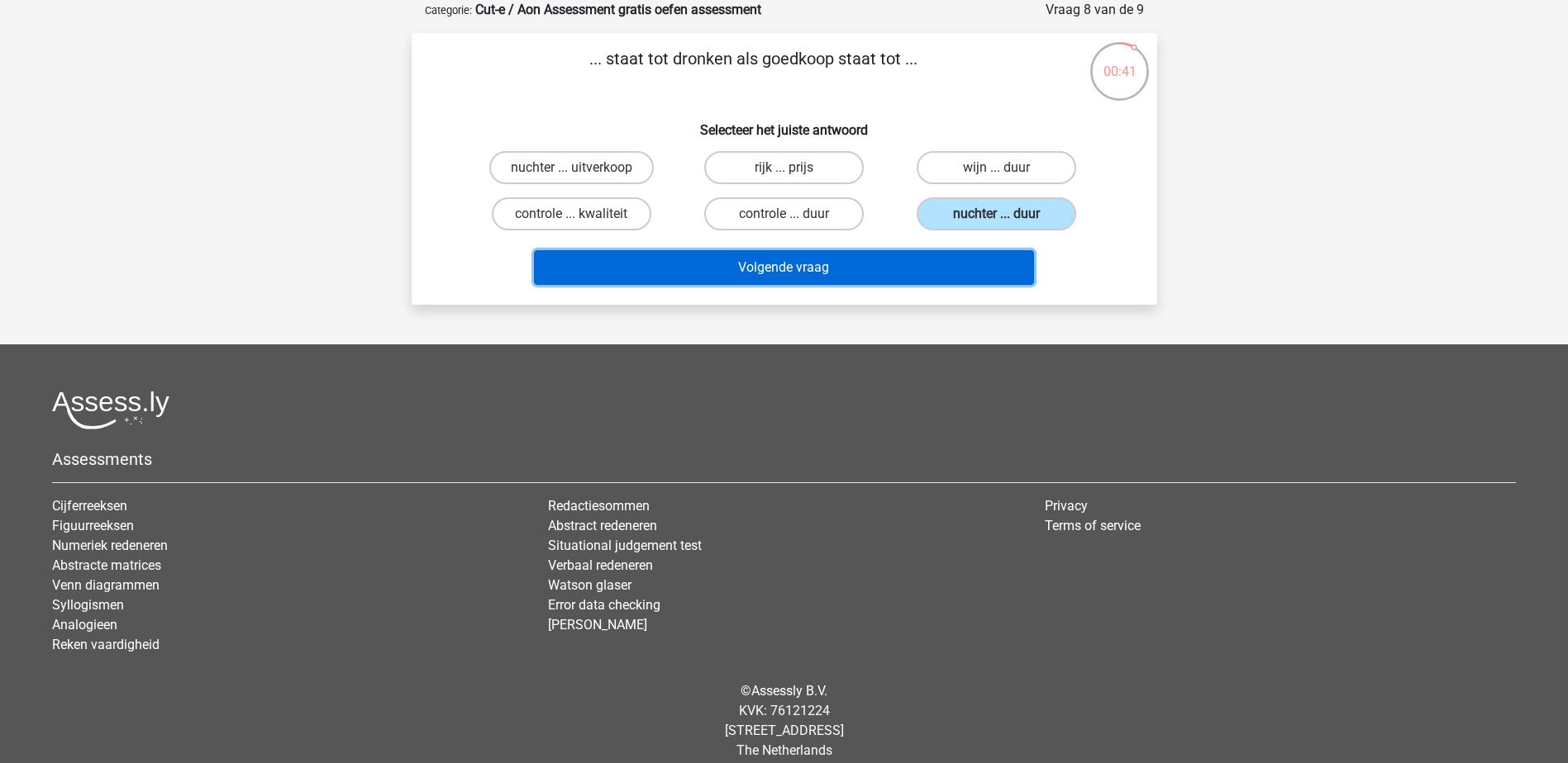
click at [967, 269] on button "Volgende vraag" at bounding box center [784, 267] width 500 height 35
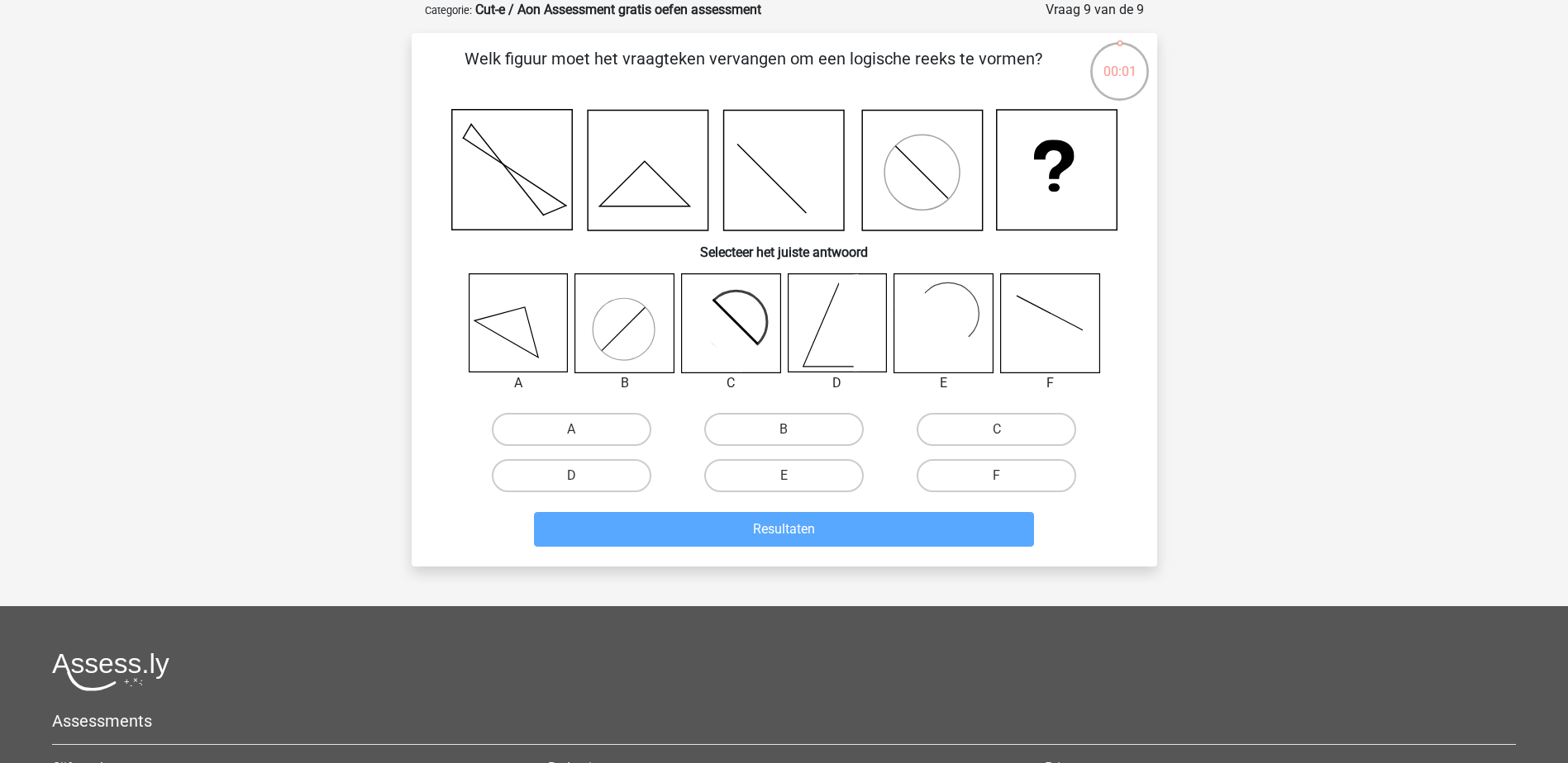
click at [820, 341] on icon at bounding box center [837, 324] width 98 height 98
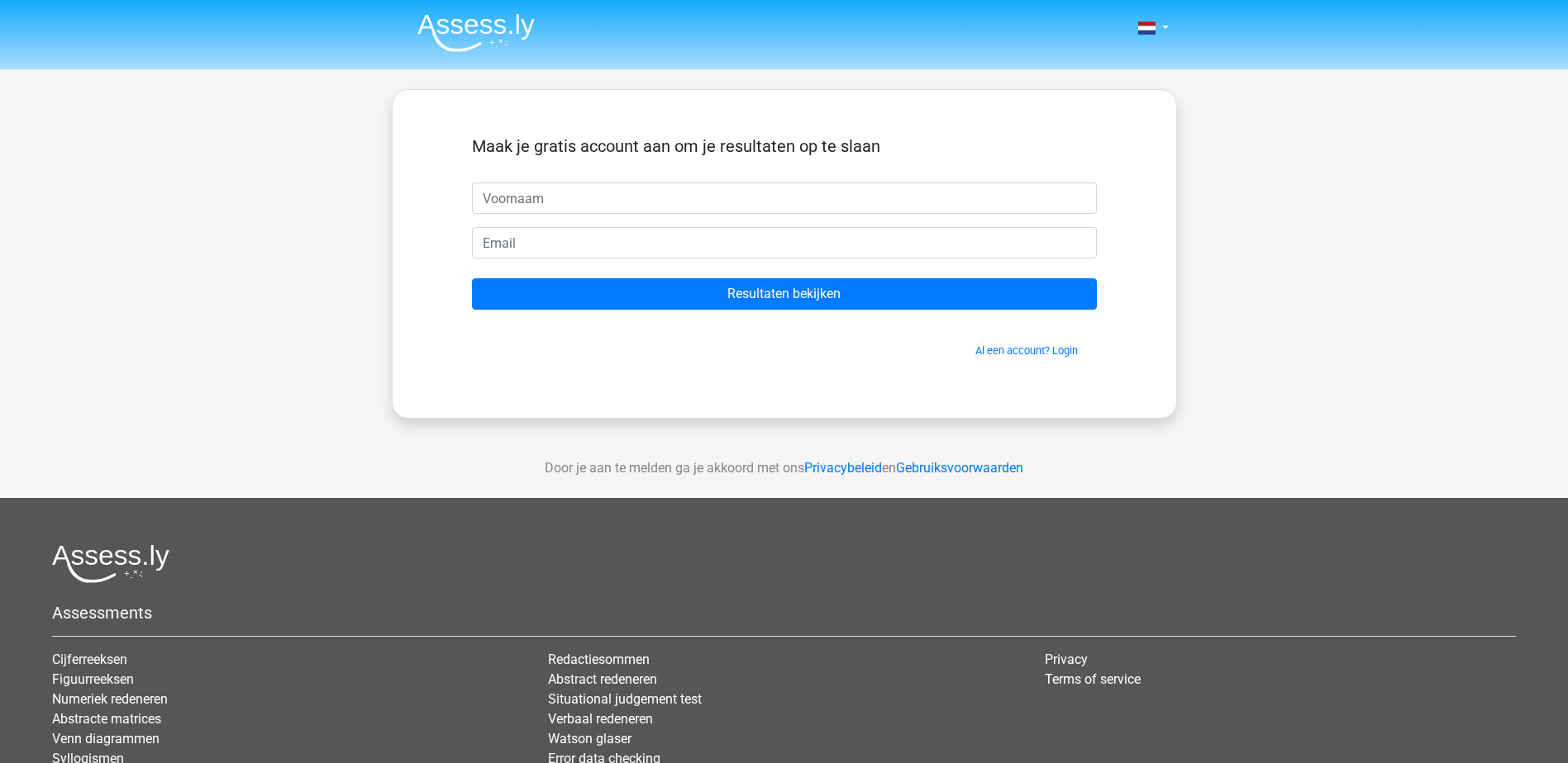
click at [597, 201] on input "text" at bounding box center [784, 198] width 625 height 31
type input "ninja"
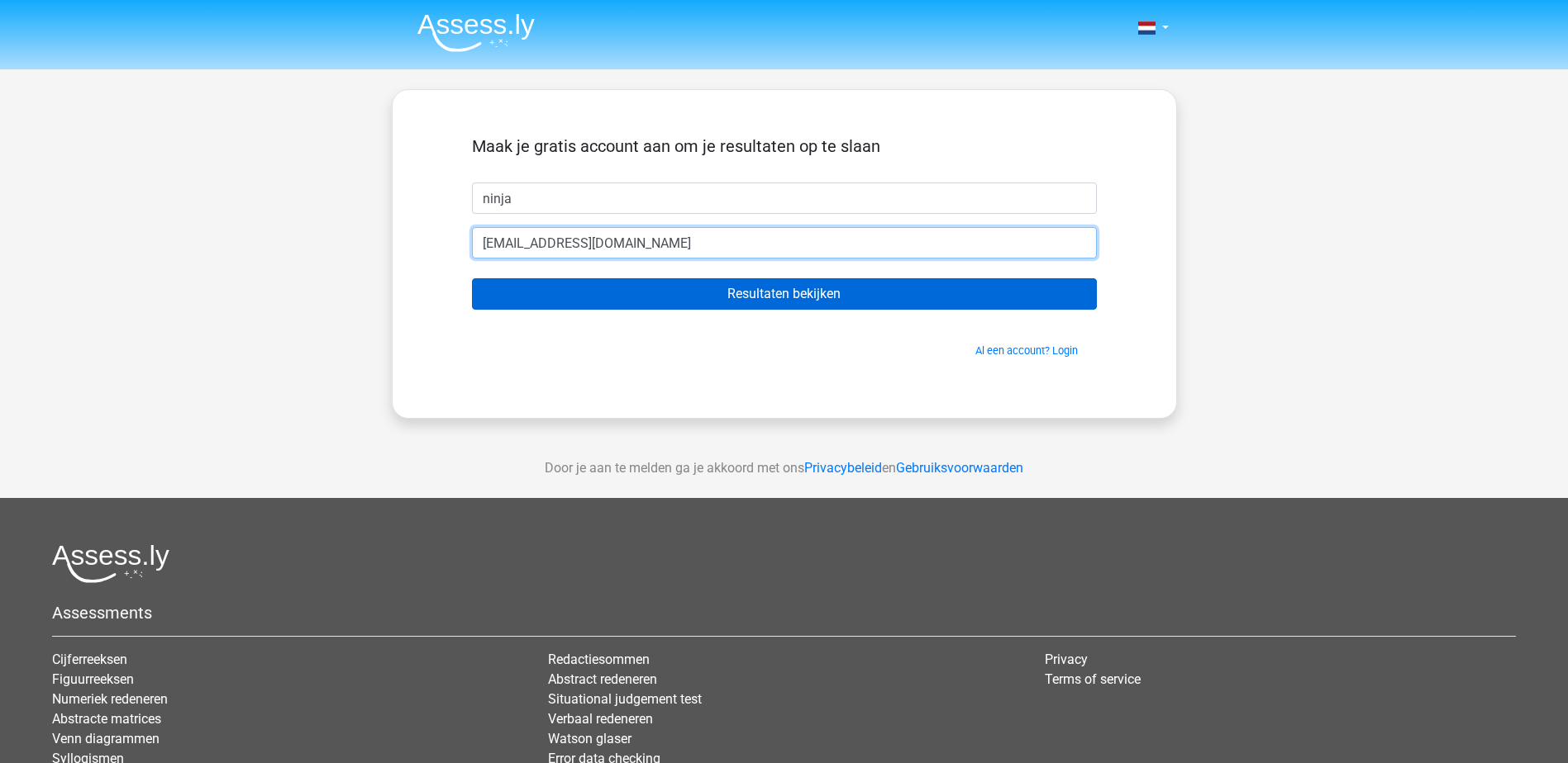
type input "[EMAIL_ADDRESS][DOMAIN_NAME]"
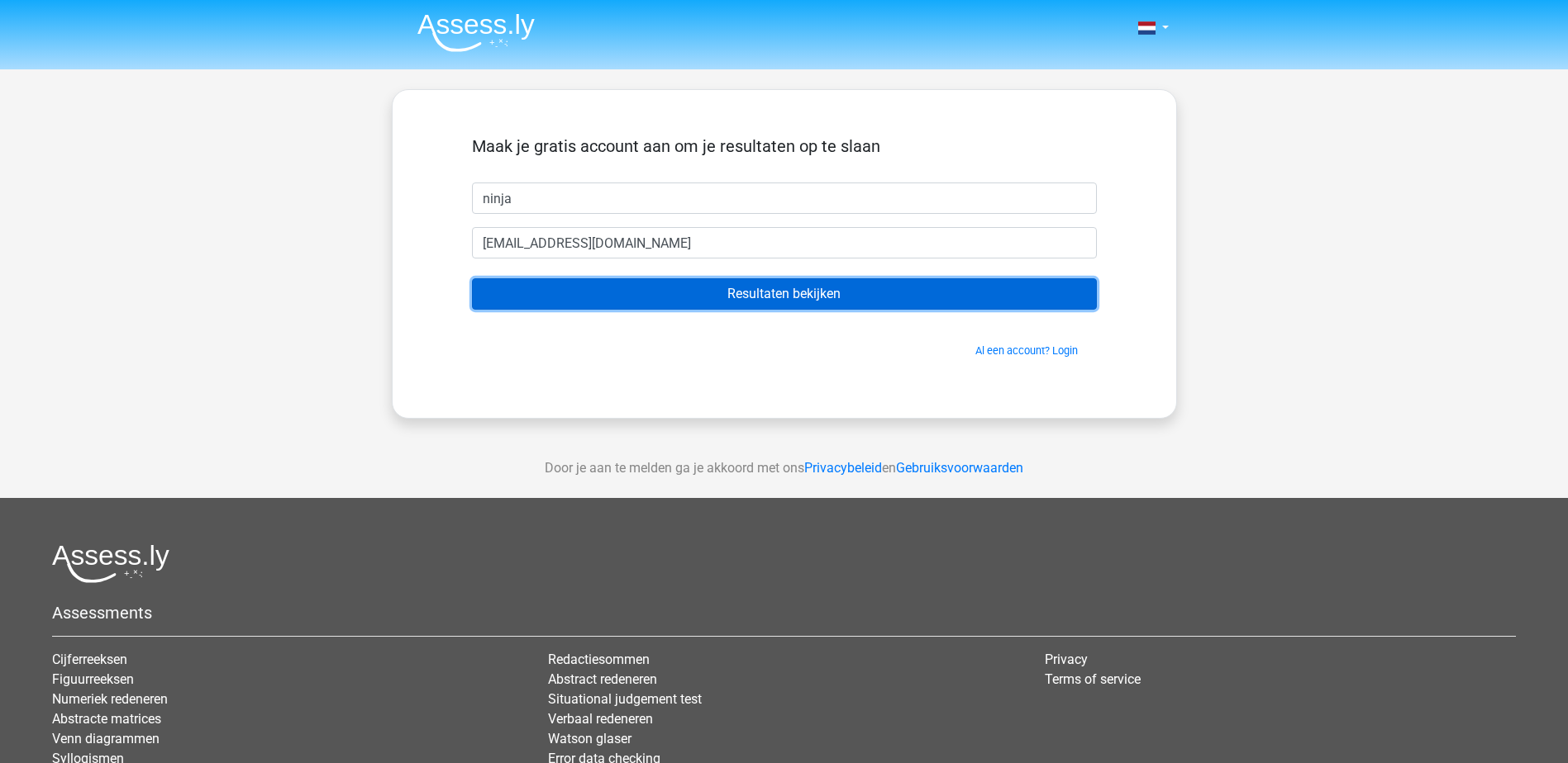
click at [781, 290] on input "Resultaten bekijken" at bounding box center [784, 293] width 625 height 31
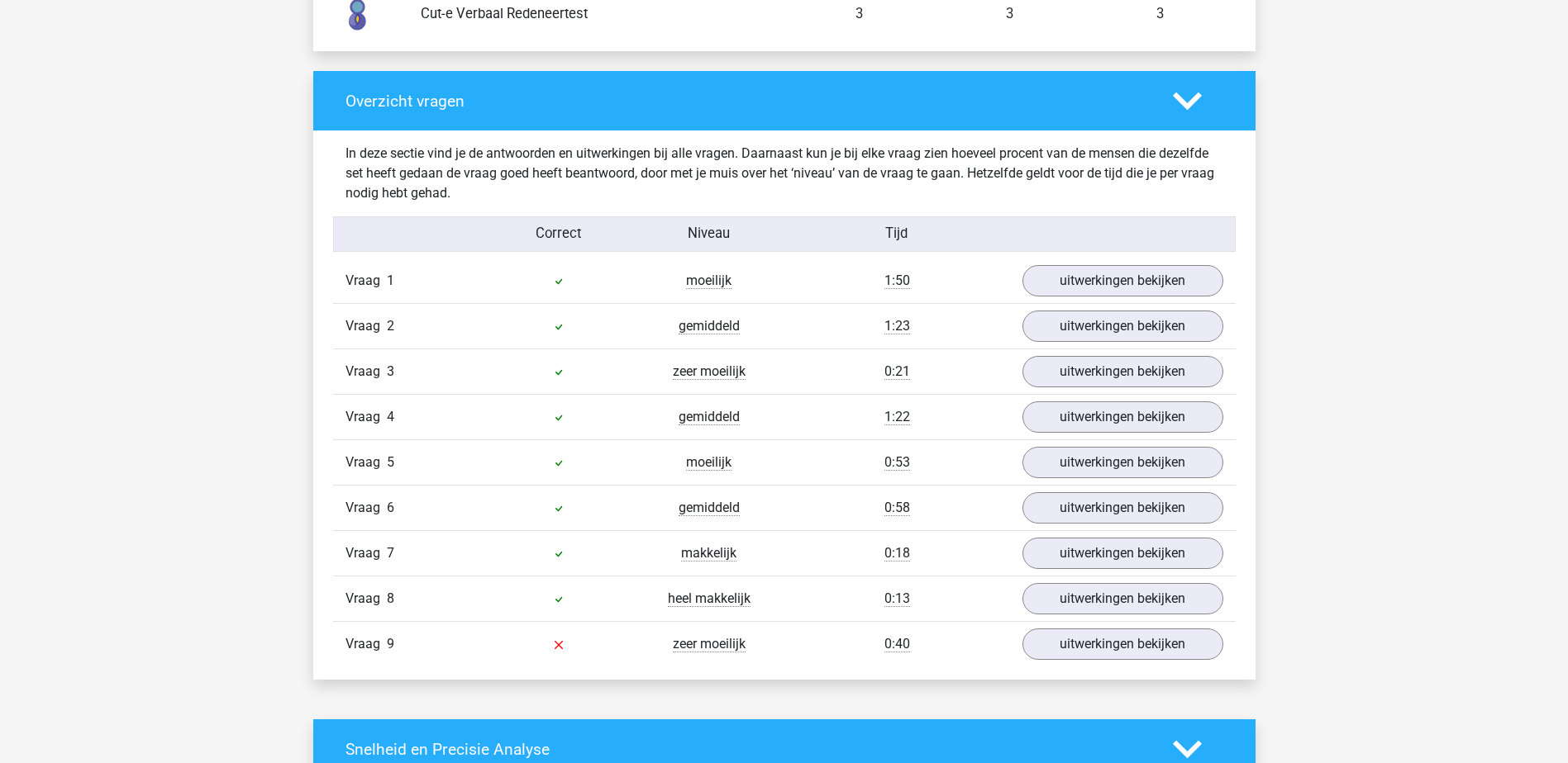
scroll to position [1570, 0]
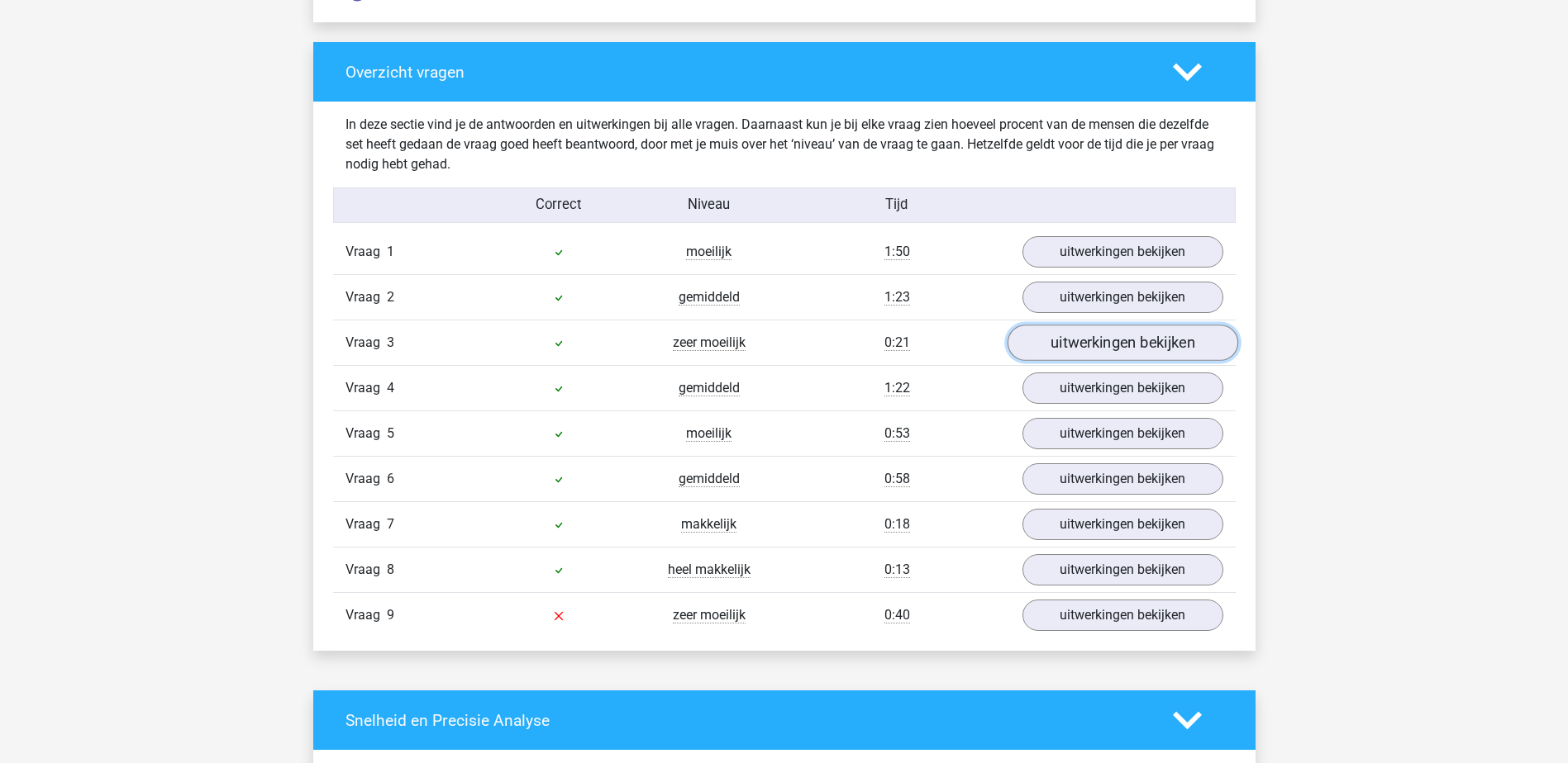
click at [1186, 348] on link "uitwerkingen bekijken" at bounding box center [1122, 342] width 231 height 37
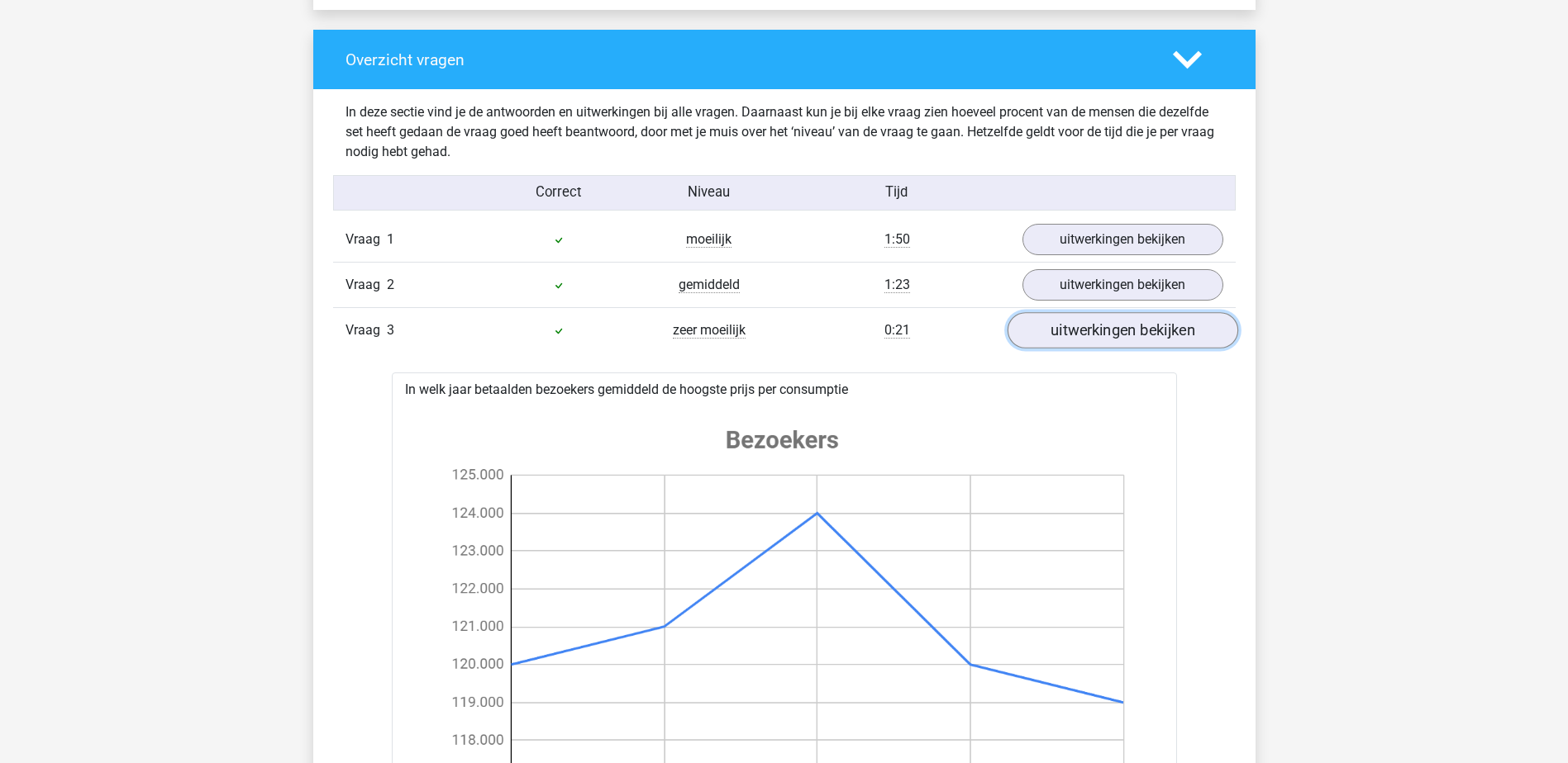
scroll to position [1322, 0]
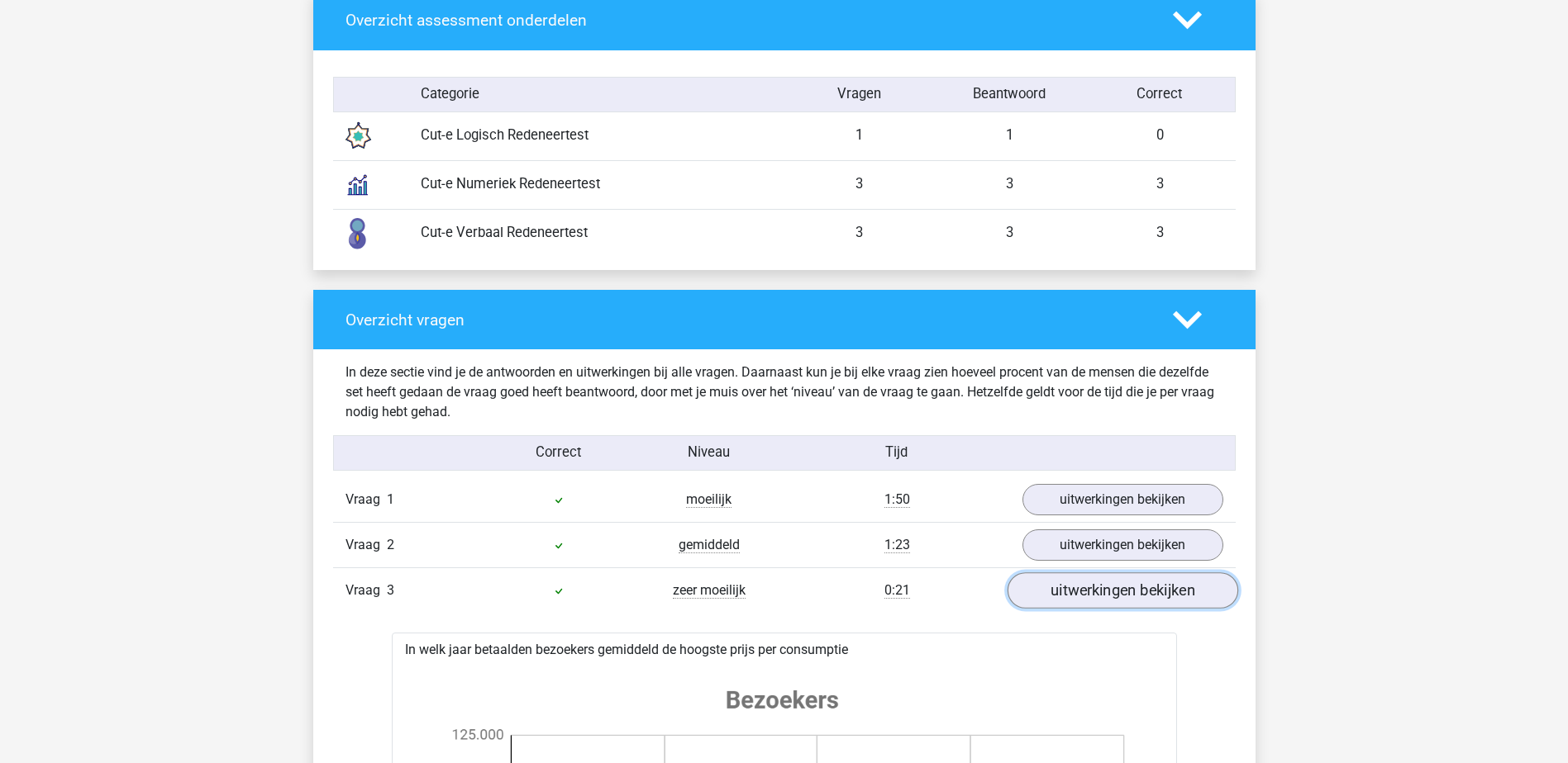
click at [1164, 592] on link "uitwerkingen bekijken" at bounding box center [1122, 590] width 231 height 37
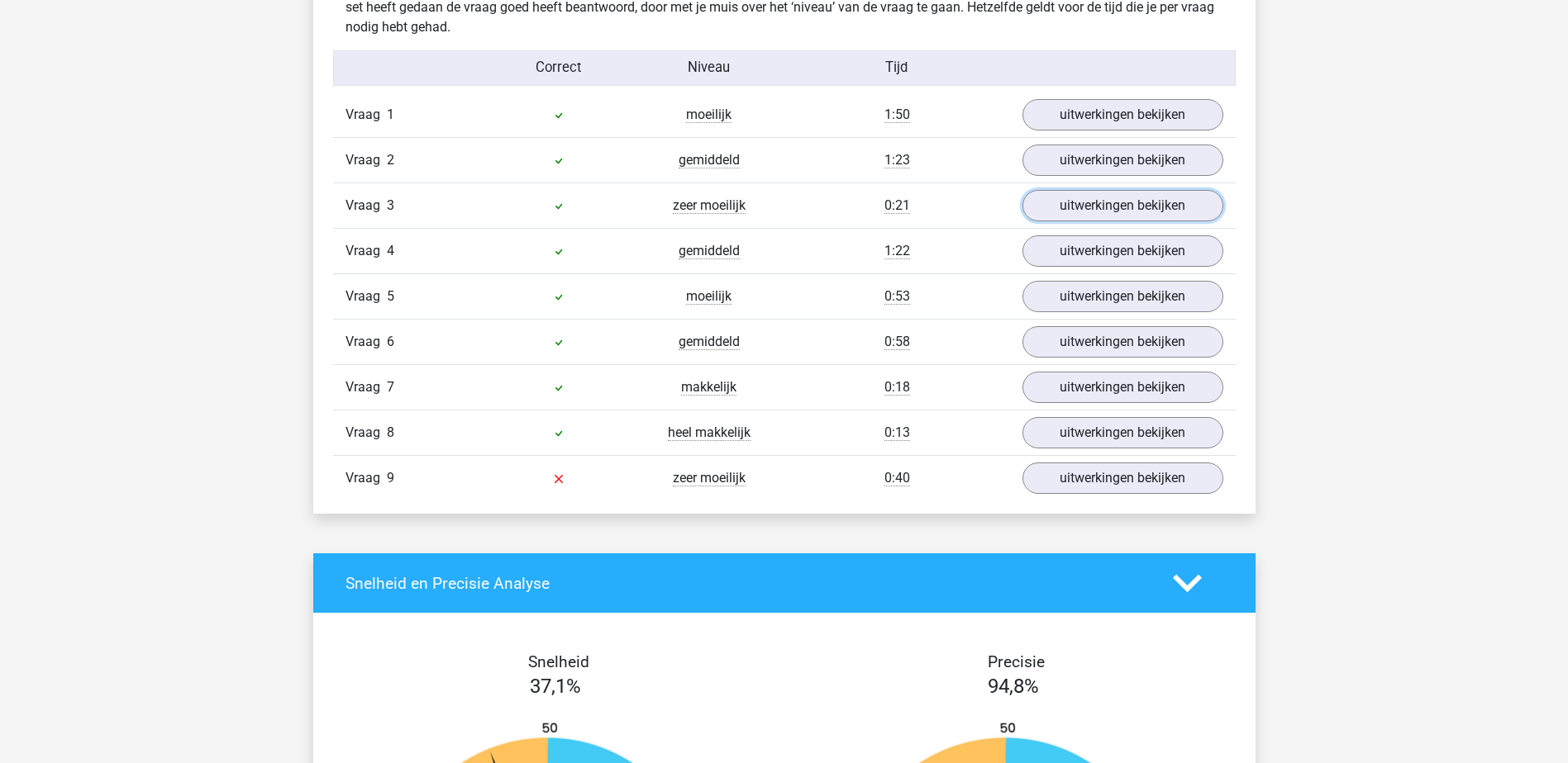
scroll to position [1735, 0]
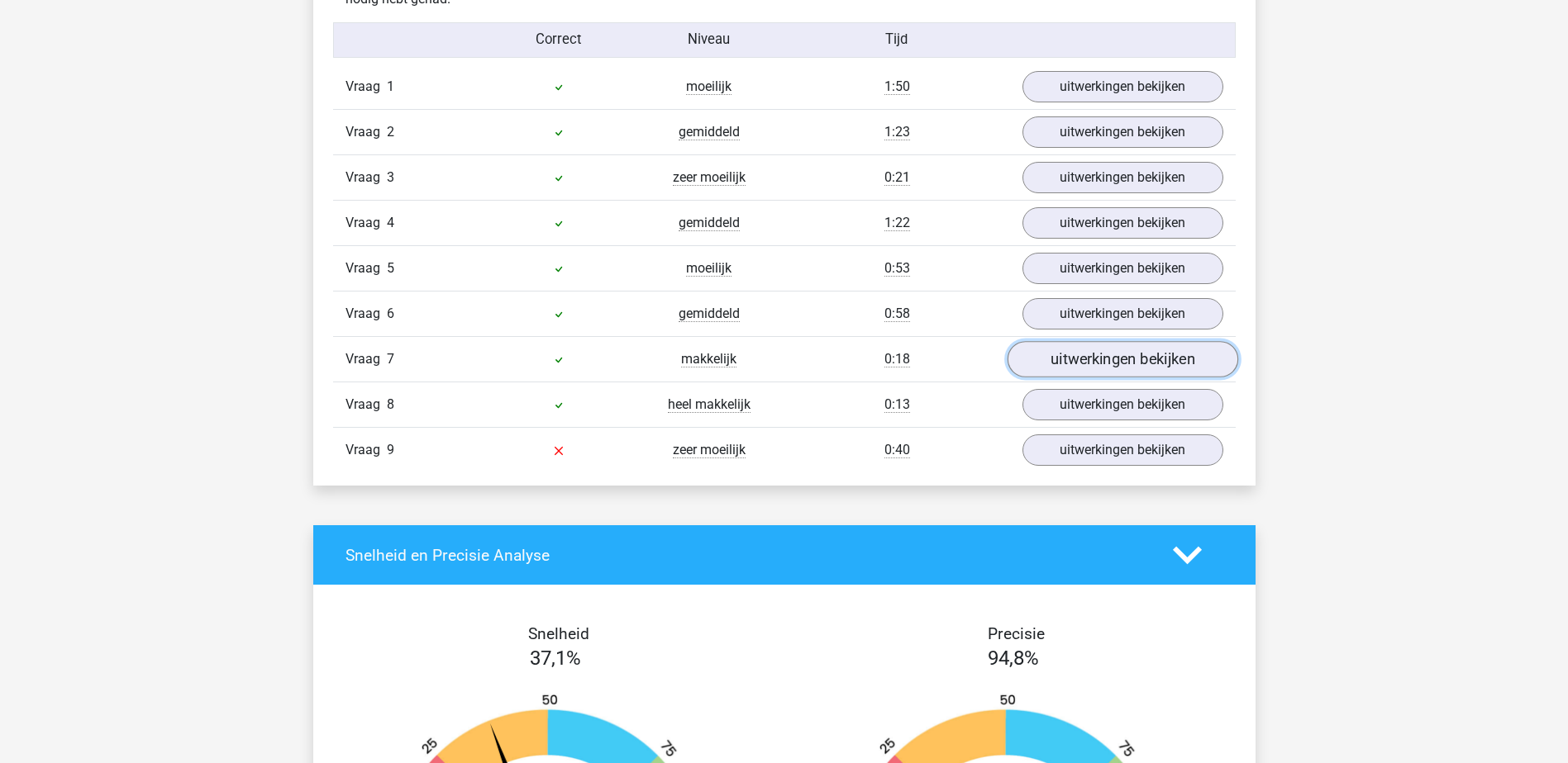
click at [1080, 363] on link "uitwerkingen bekijken" at bounding box center [1122, 359] width 231 height 37
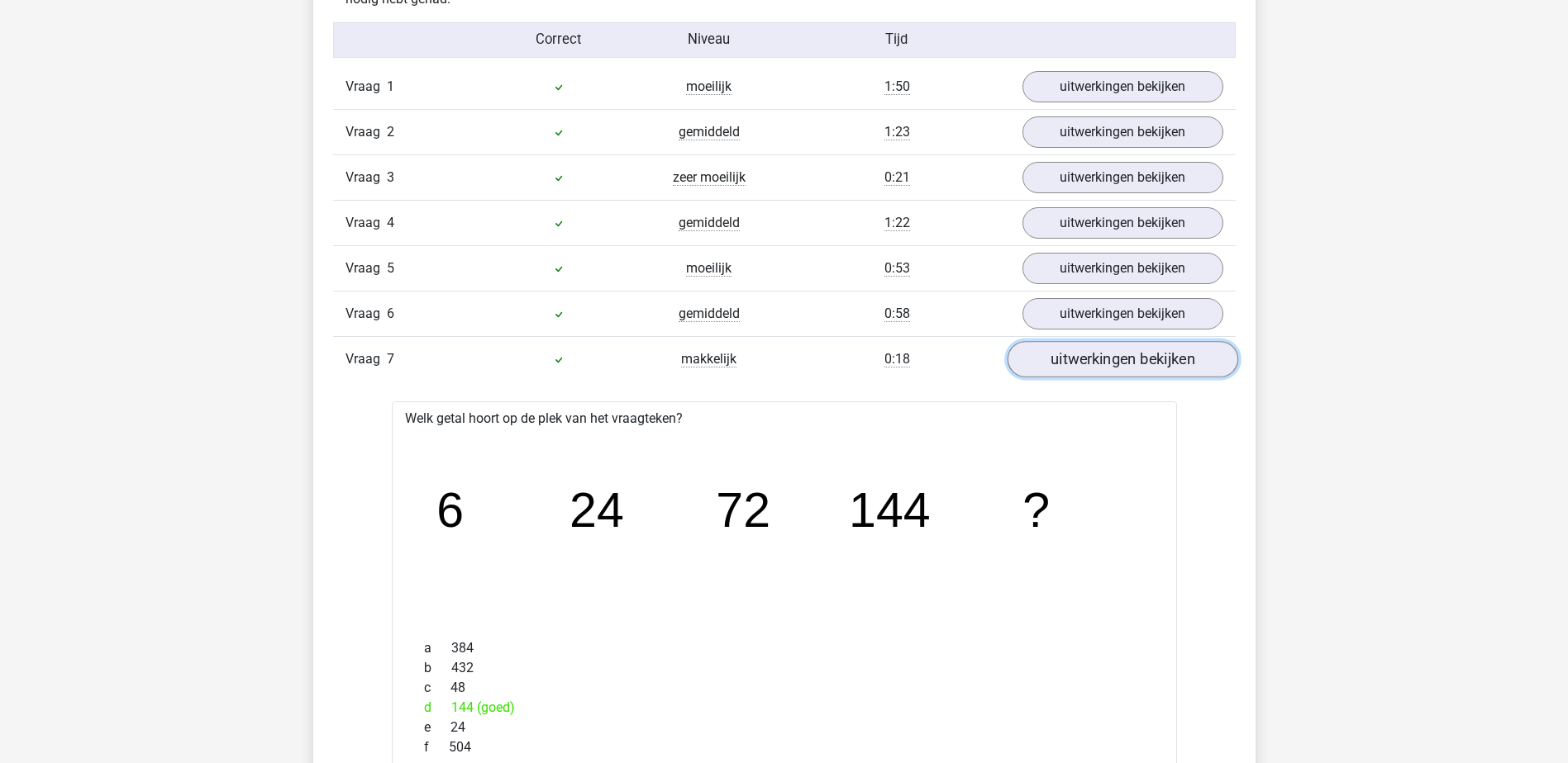
click at [1080, 363] on link "uitwerkingen bekijken" at bounding box center [1122, 359] width 231 height 37
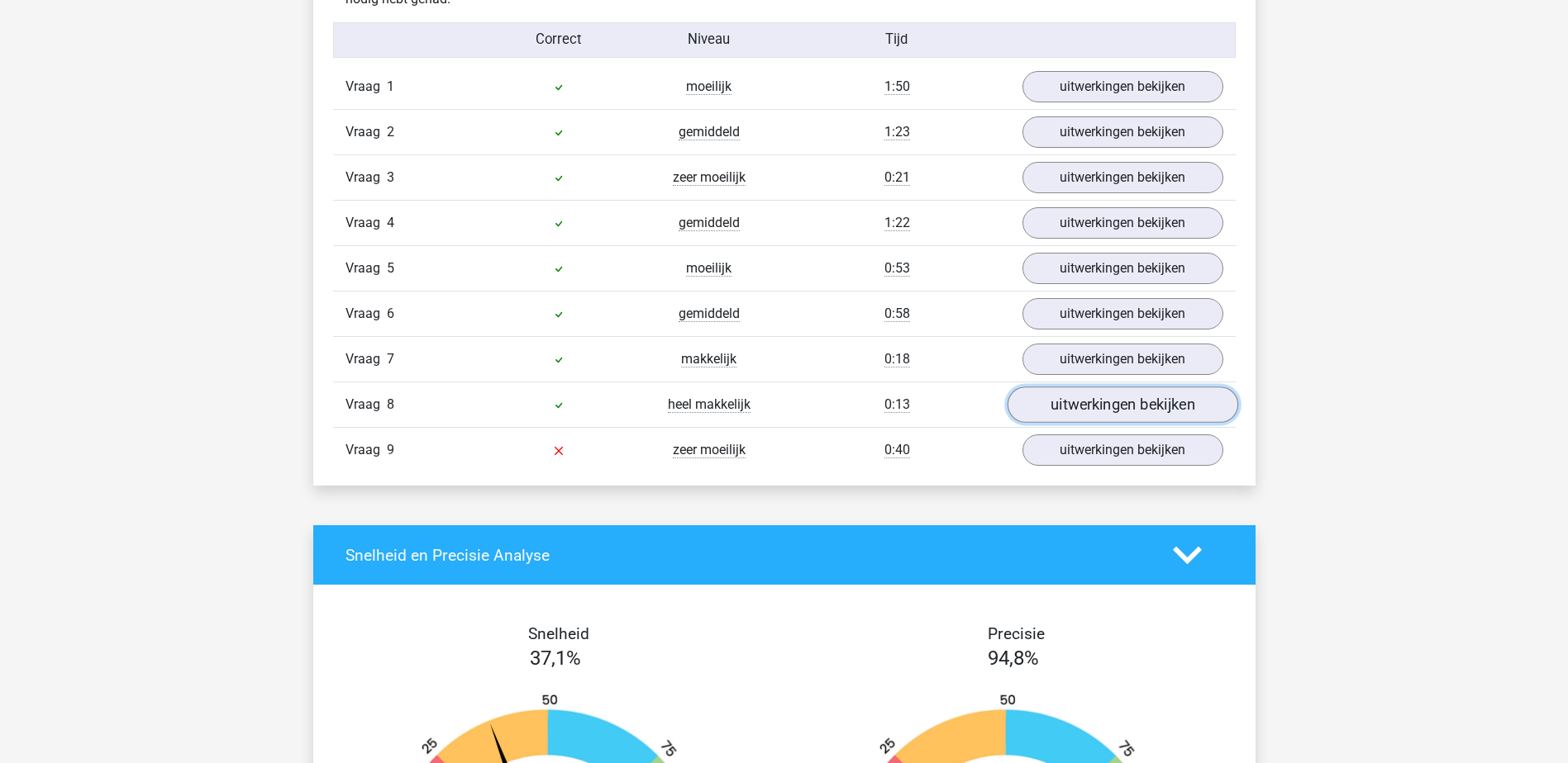
click at [1098, 413] on link "uitwerkingen bekijken" at bounding box center [1122, 405] width 231 height 37
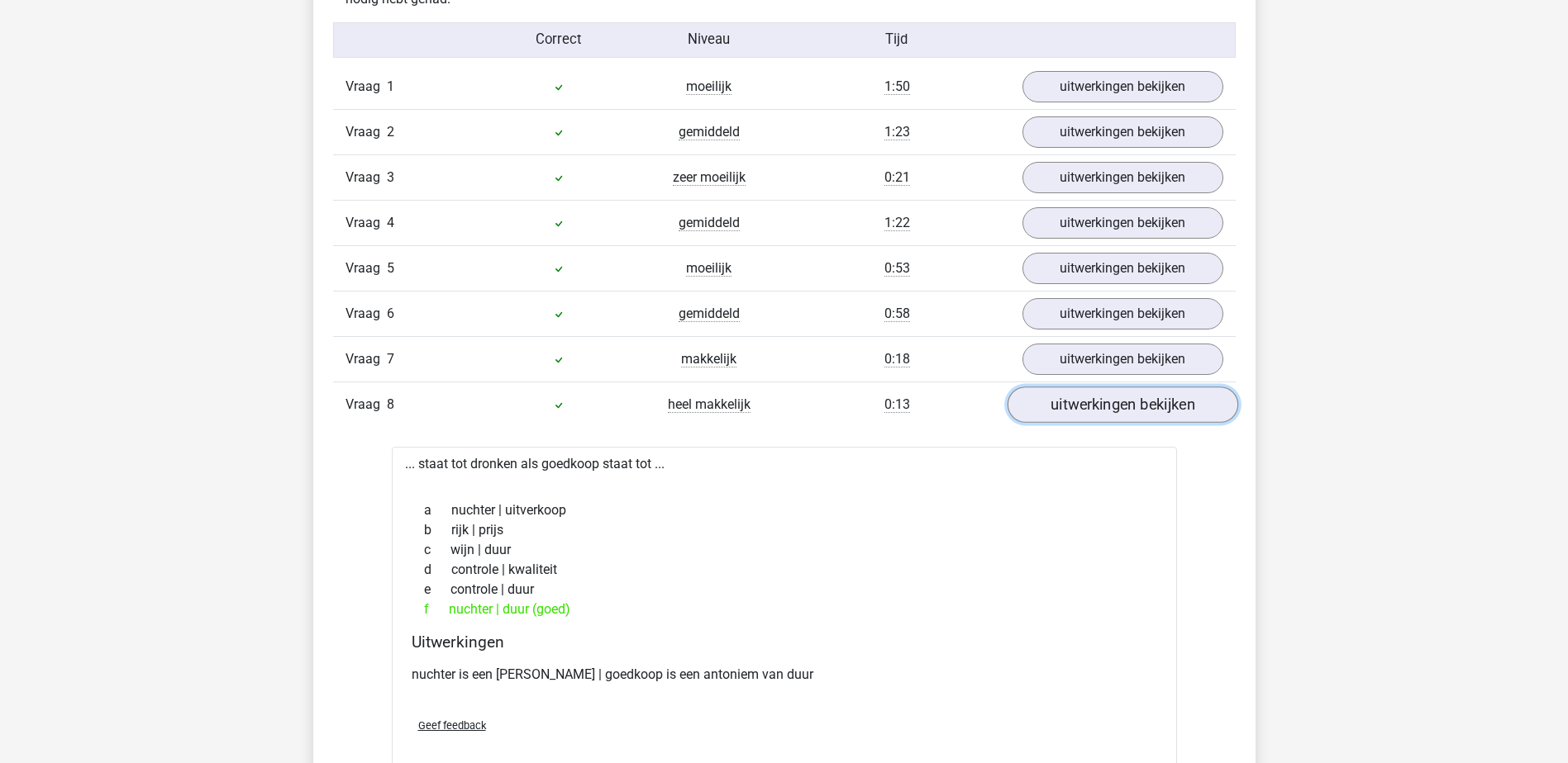
click at [1098, 413] on link "uitwerkingen bekijken" at bounding box center [1122, 405] width 231 height 37
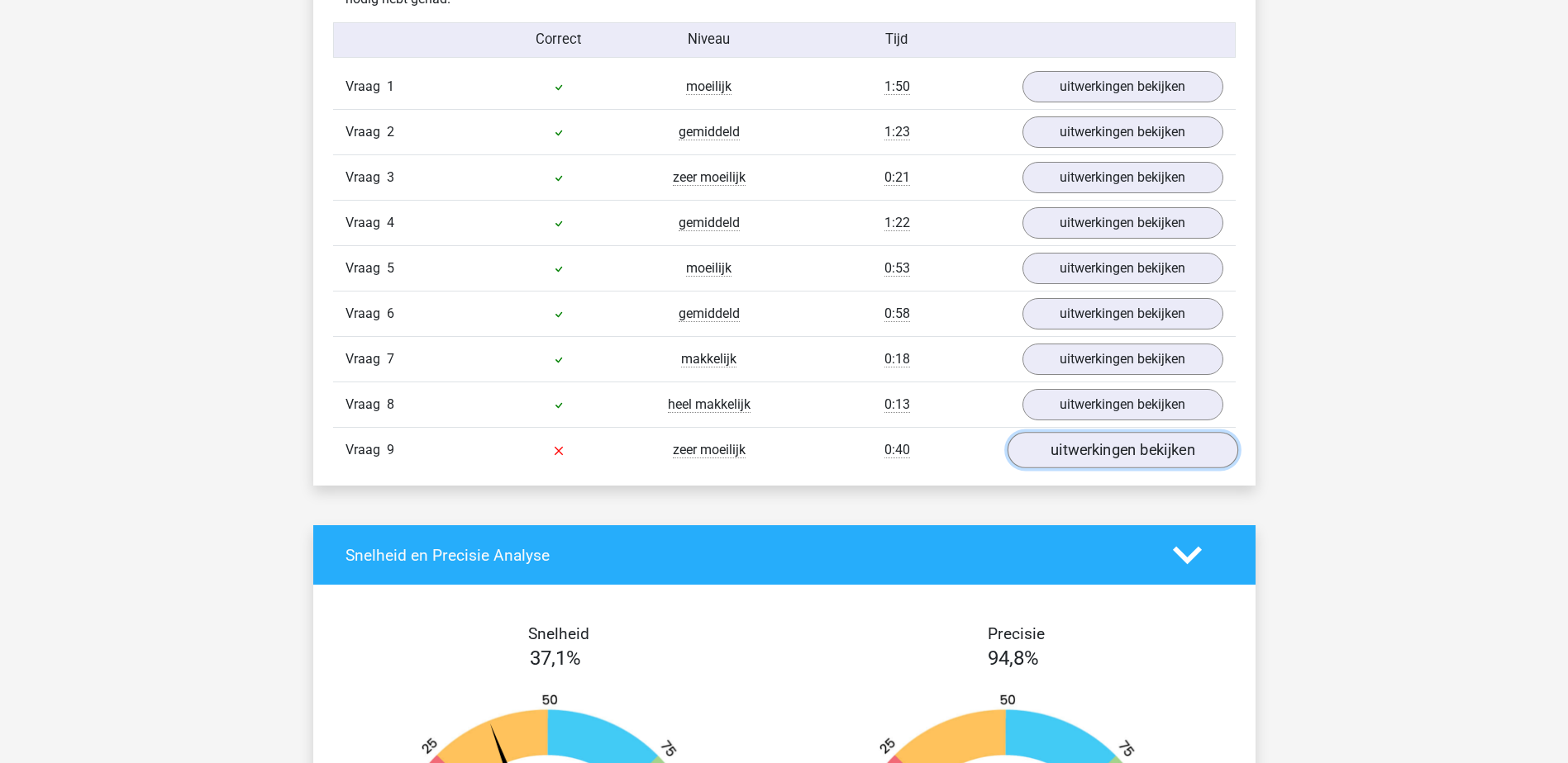
click at [1077, 459] on link "uitwerkingen bekijken" at bounding box center [1122, 450] width 231 height 37
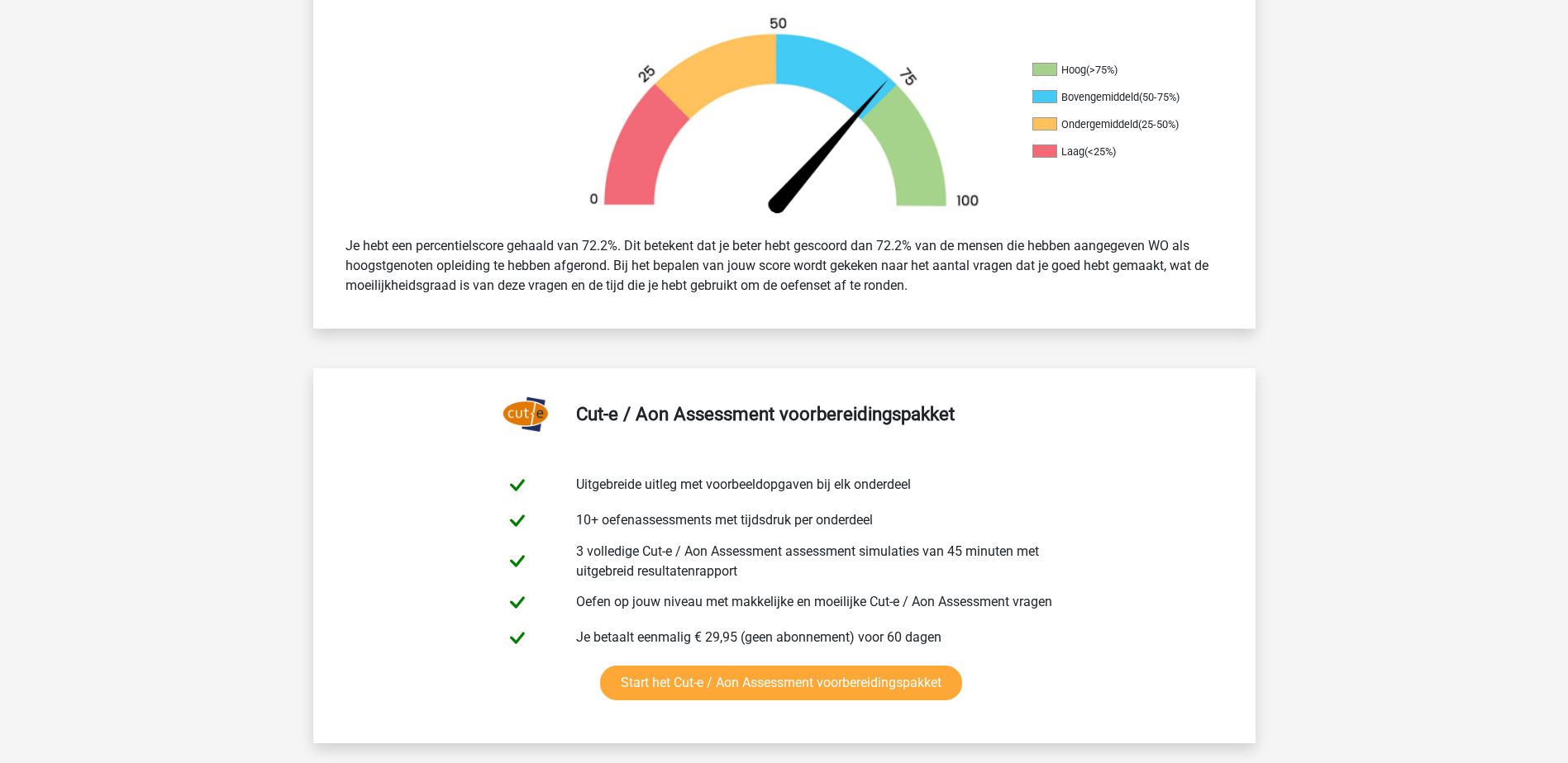
scroll to position [331, 0]
